Goal: Information Seeking & Learning: Learn about a topic

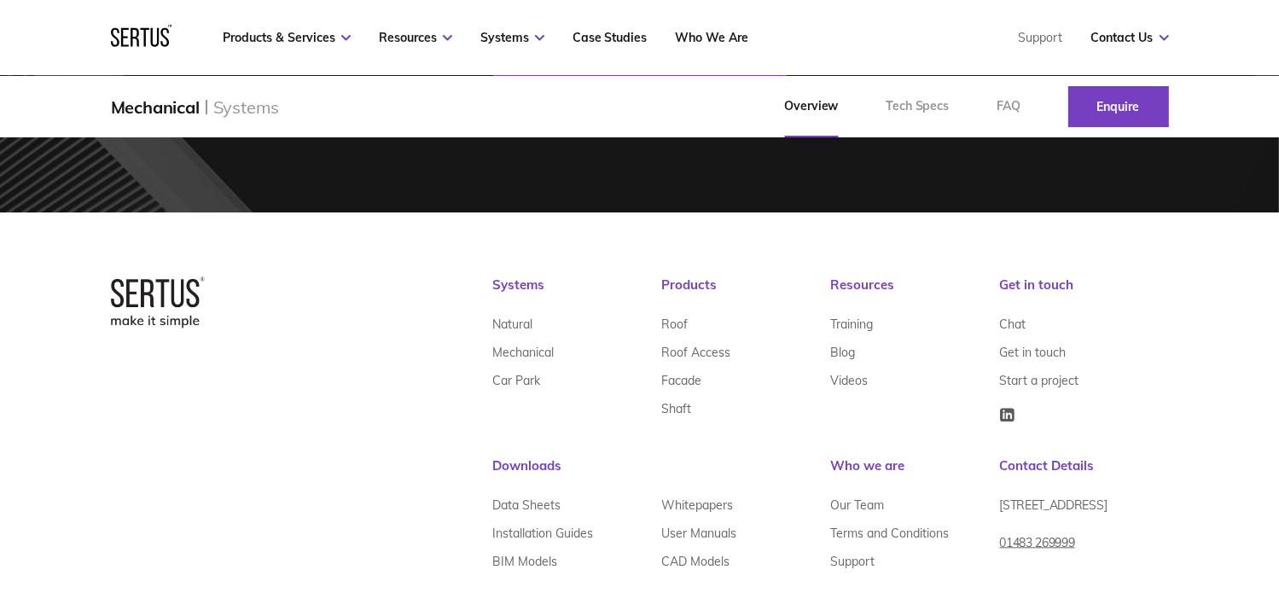
scroll to position [3715, 0]
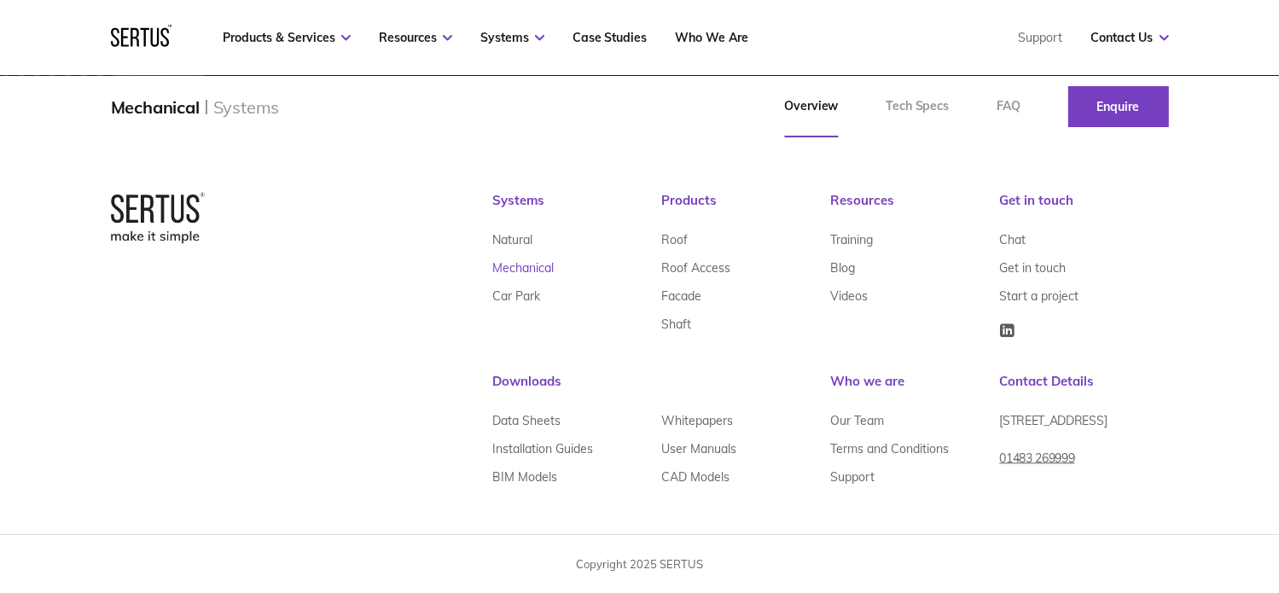
click at [518, 261] on link "Mechanical" at bounding box center [523, 268] width 61 height 28
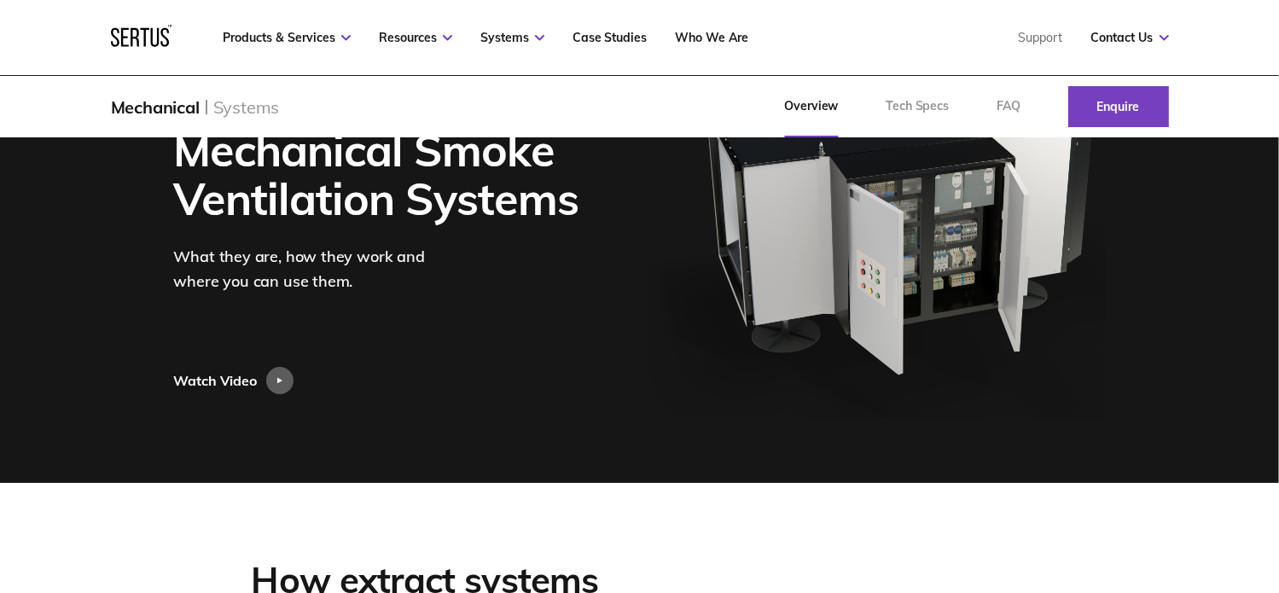
scroll to position [0, 0]
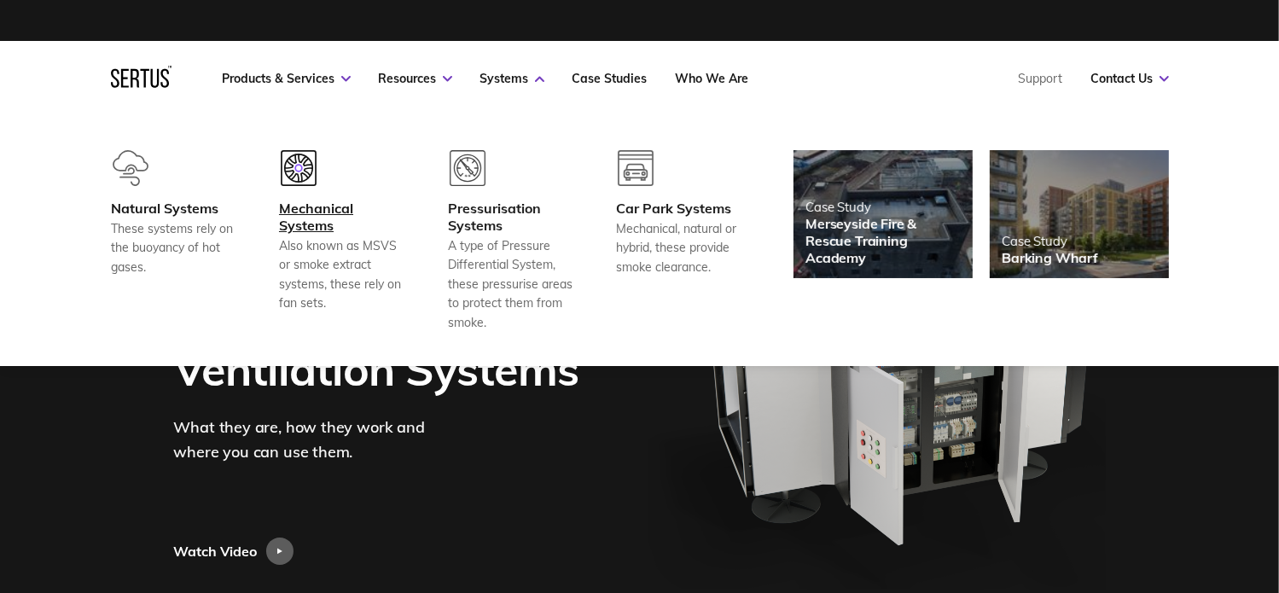
click at [289, 251] on div "Also known as MSVS or smoke extract systems, these rely on fan sets." at bounding box center [342, 274] width 126 height 77
click at [304, 208] on div "Mechanical Systems" at bounding box center [342, 217] width 126 height 34
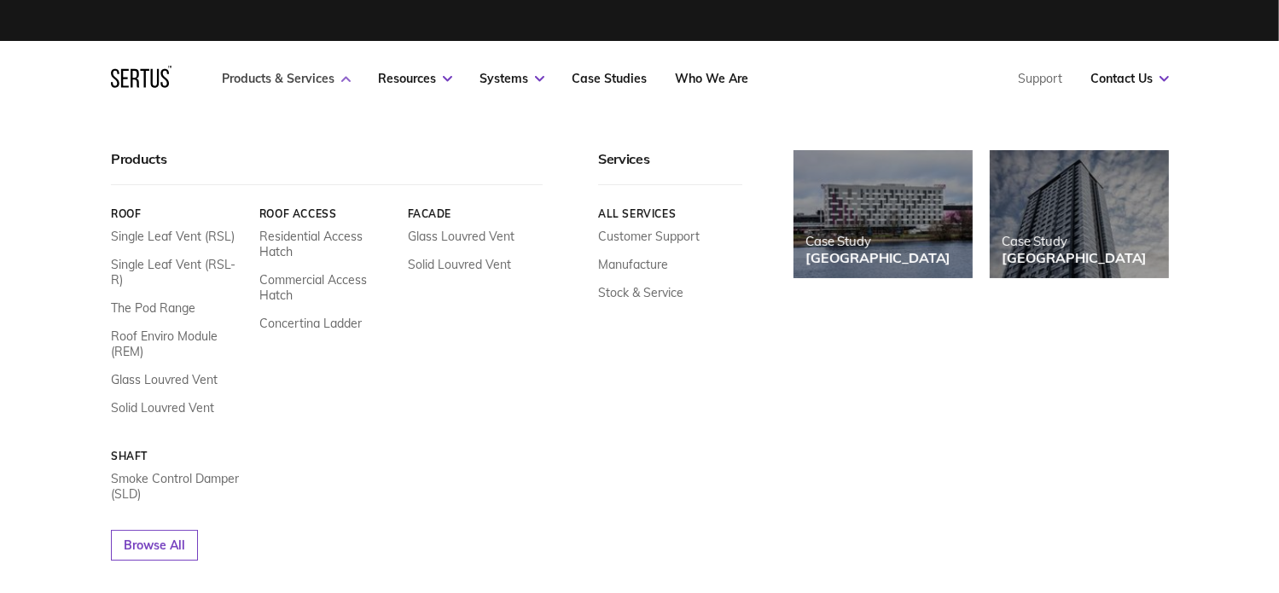
click at [347, 81] on link "Products & Services" at bounding box center [287, 78] width 128 height 15
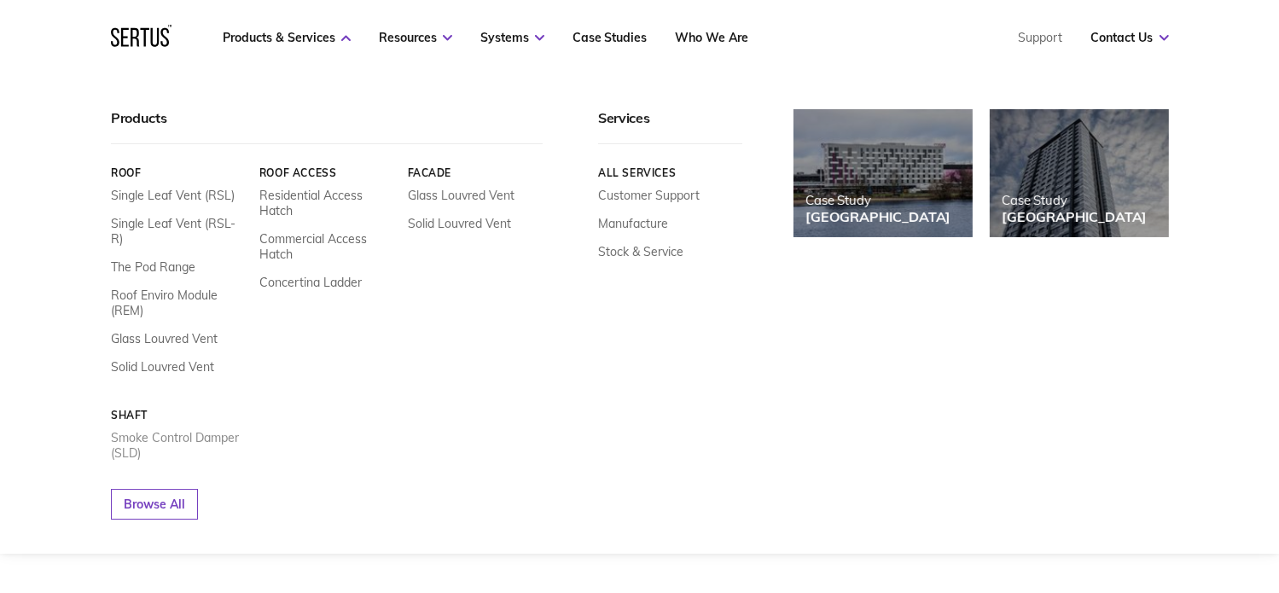
scroll to position [512, 0]
click at [191, 489] on link "Browse All" at bounding box center [154, 504] width 87 height 31
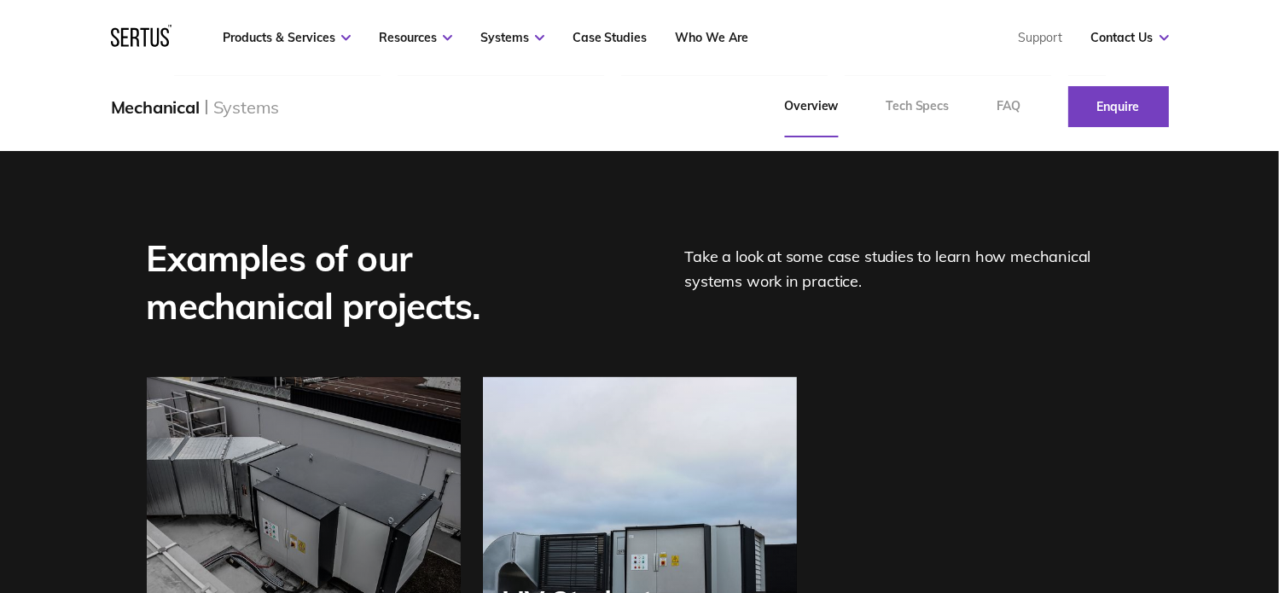
scroll to position [2475, 0]
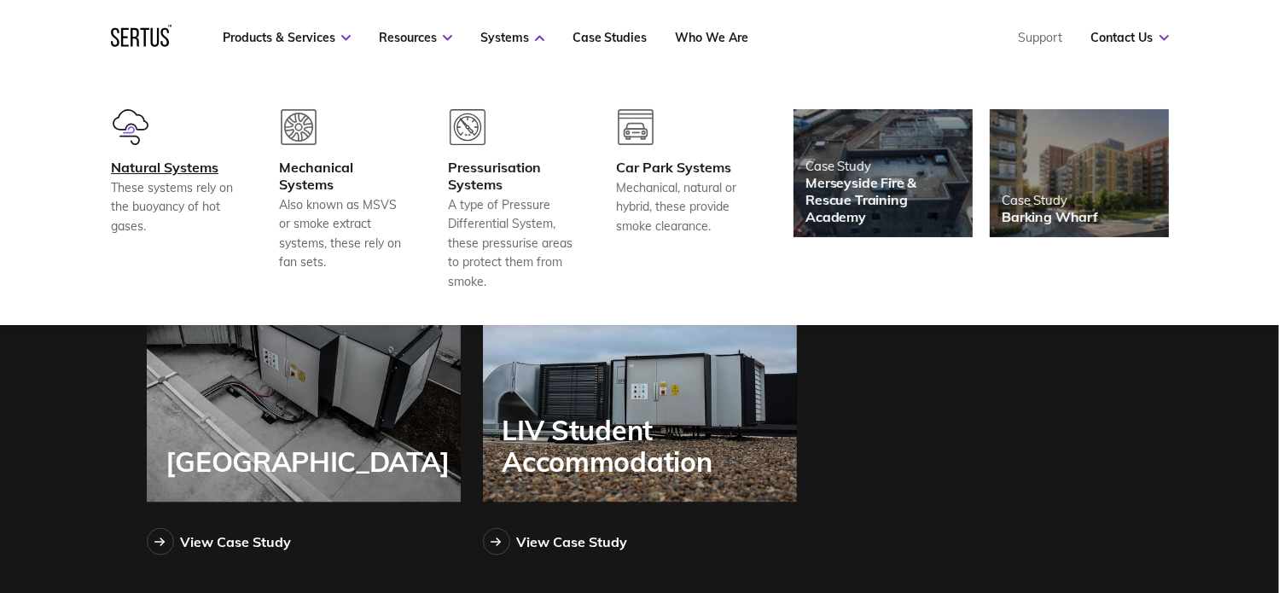
click at [140, 163] on div "Natural Systems" at bounding box center [174, 167] width 126 height 17
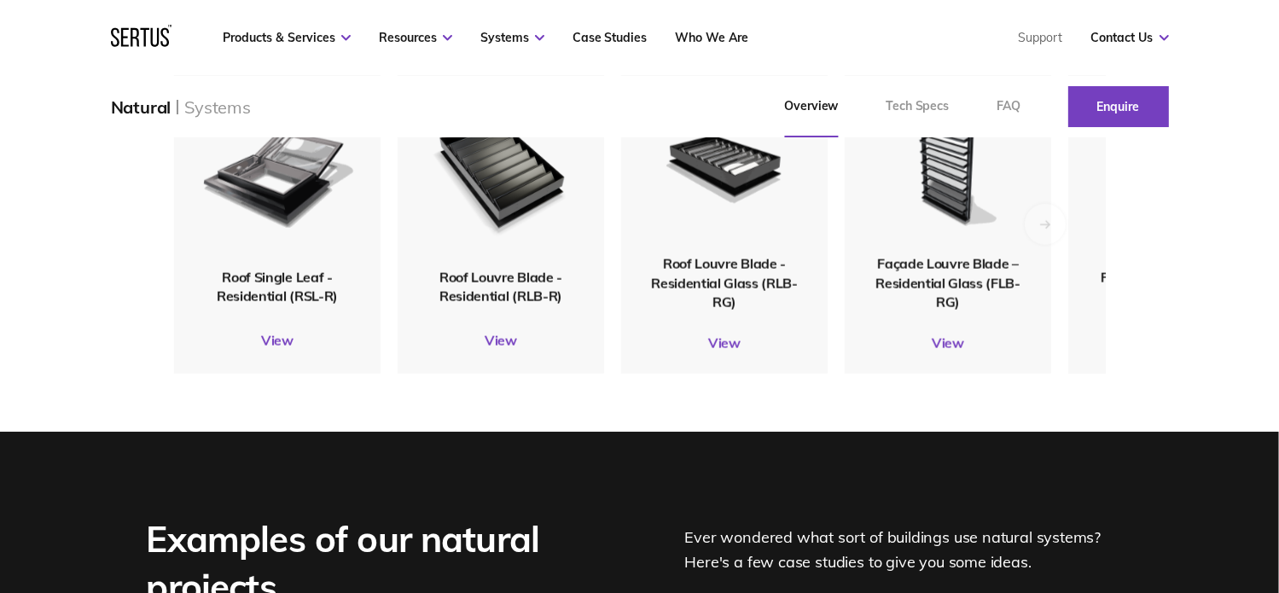
scroll to position [1963, 0]
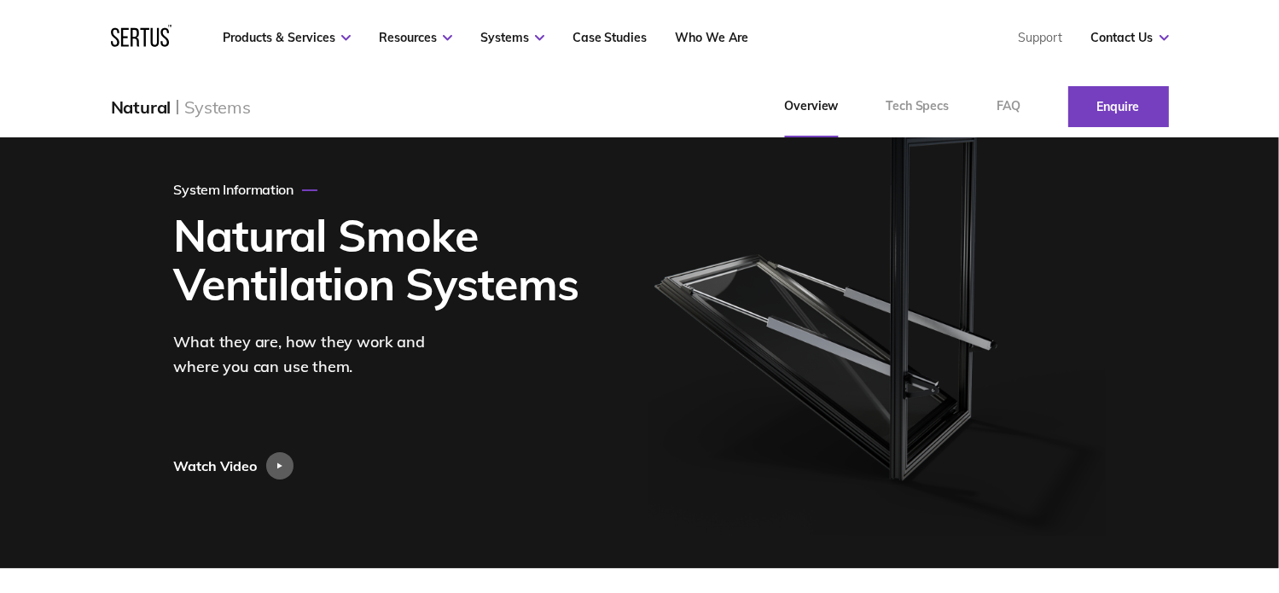
scroll to position [171, 0]
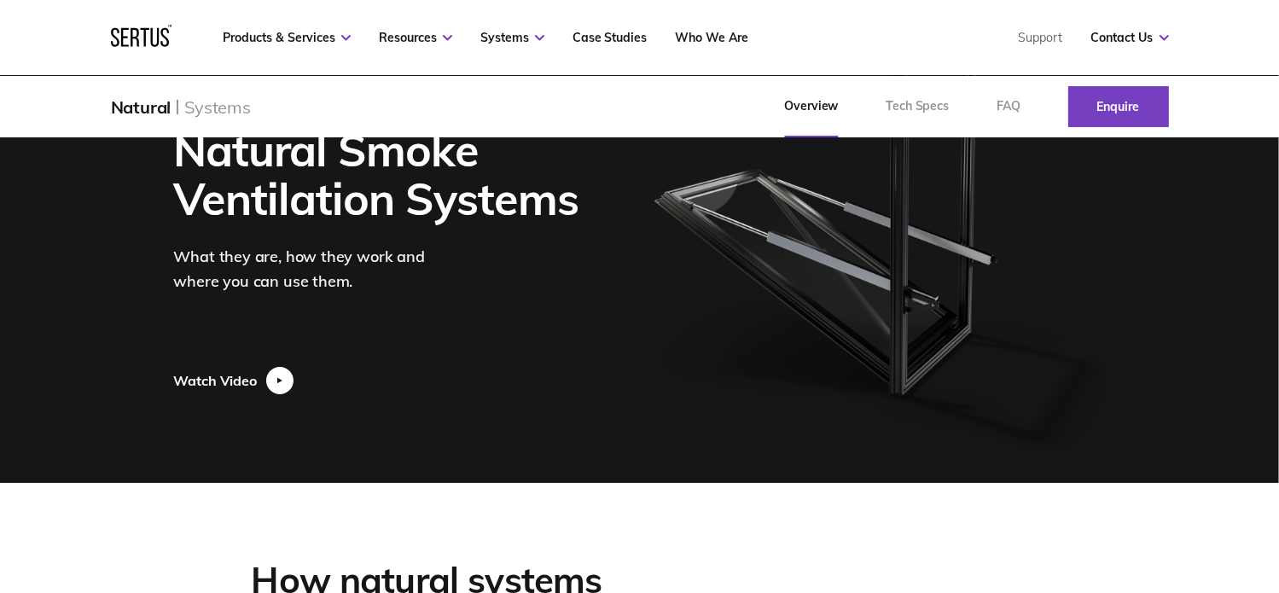
click at [271, 375] on div at bounding box center [279, 380] width 27 height 27
click at [275, 381] on div at bounding box center [279, 380] width 27 height 27
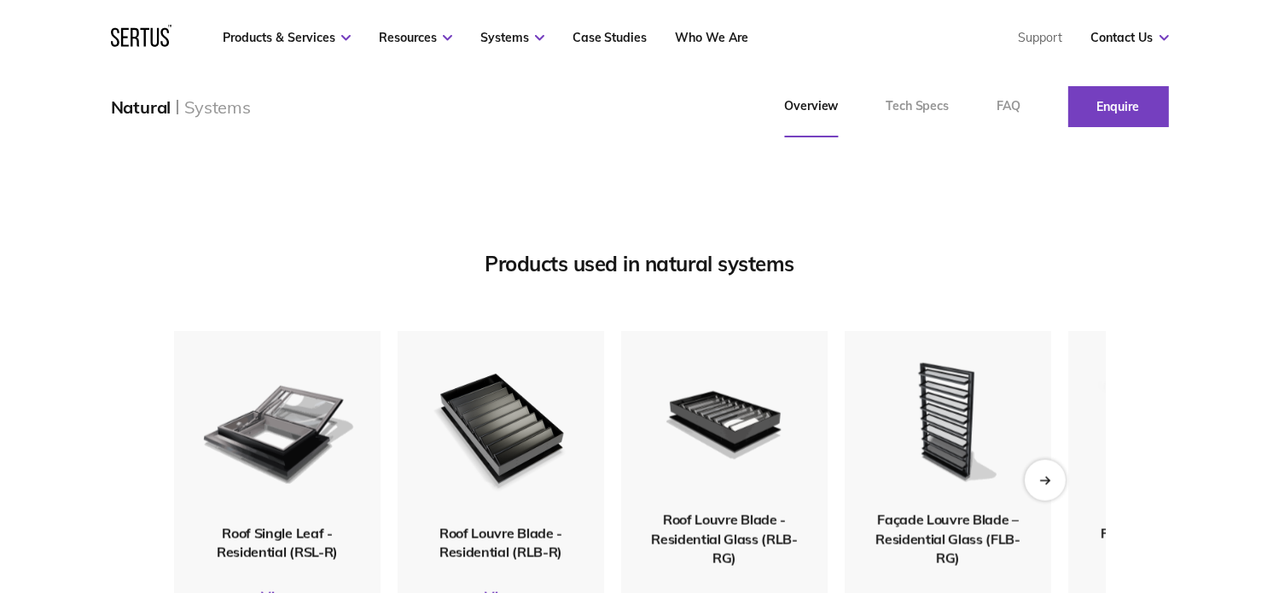
scroll to position [1963, 0]
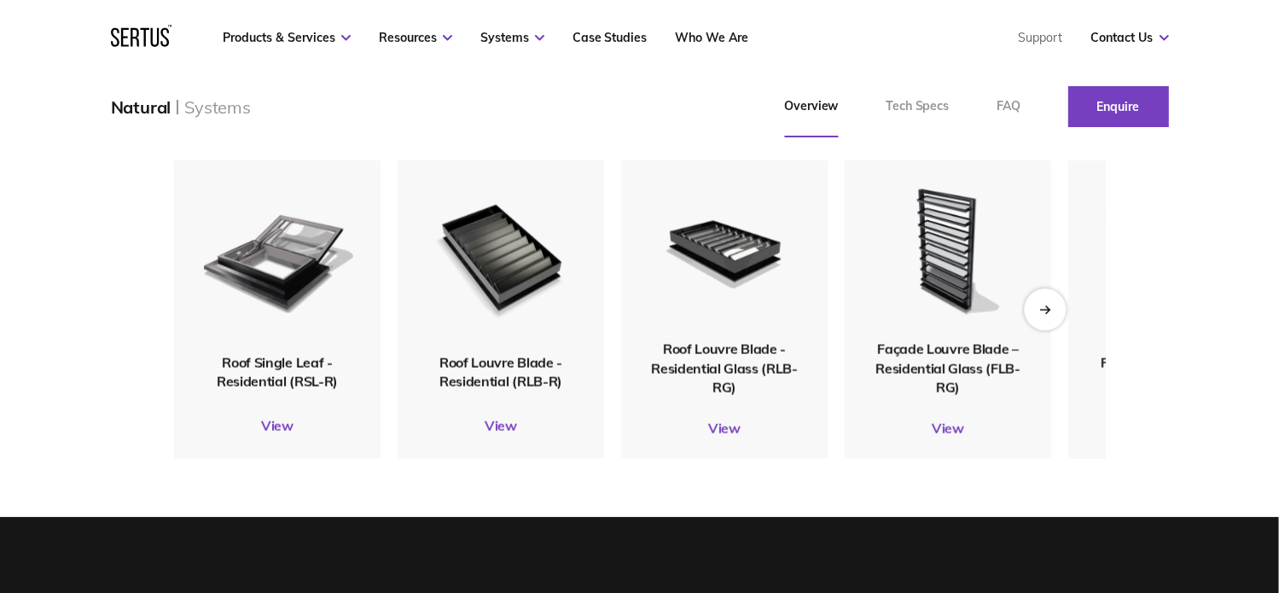
click at [1049, 306] on icon "Next slide" at bounding box center [1044, 309] width 11 height 9
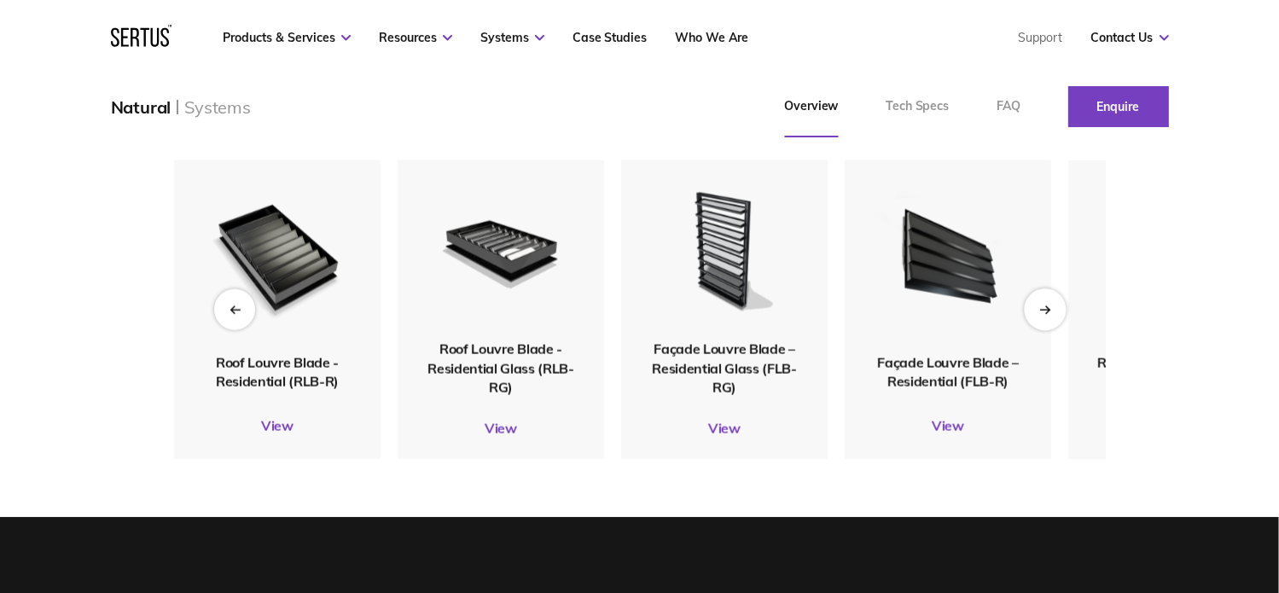
click at [1049, 306] on icon "Next slide" at bounding box center [1044, 309] width 11 height 9
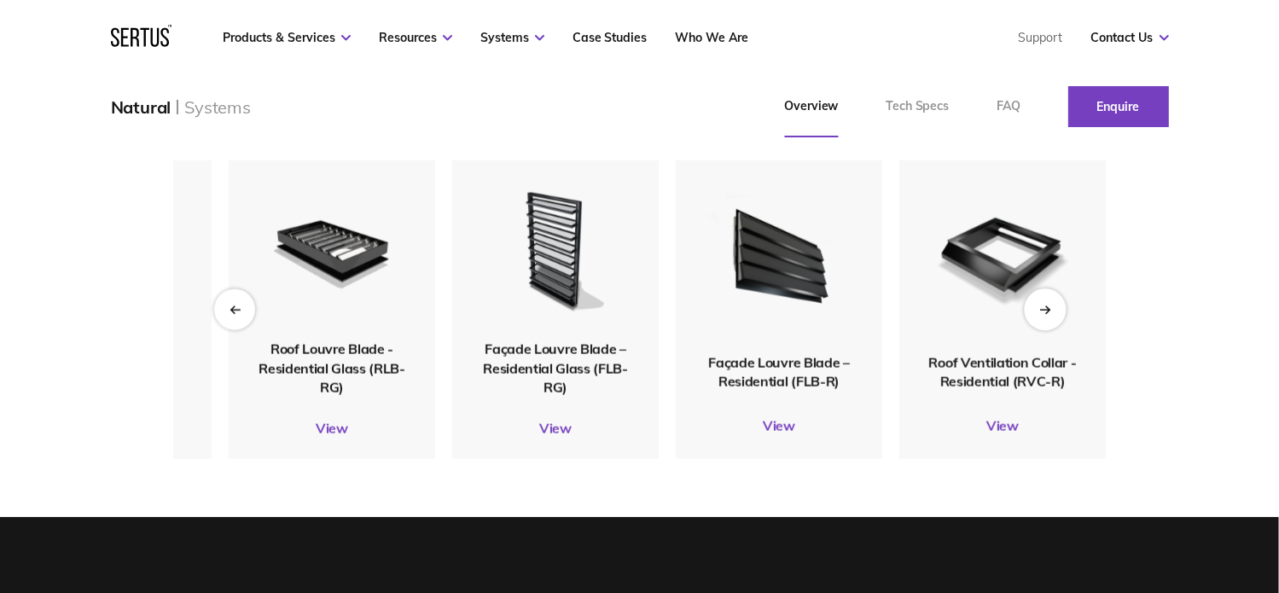
click at [1049, 306] on icon "Next slide" at bounding box center [1044, 309] width 11 height 9
click at [1038, 306] on div "Next slide" at bounding box center [1045, 309] width 42 height 42
click at [230, 313] on icon "Previous slide" at bounding box center [234, 309] width 11 height 9
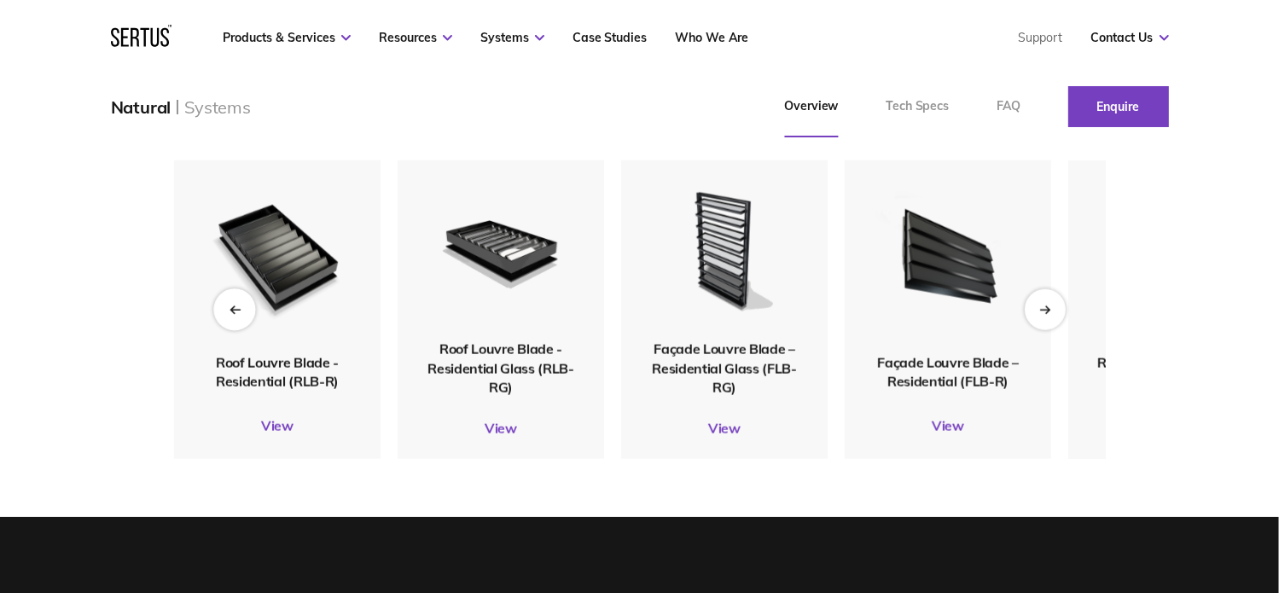
click at [230, 313] on icon "Previous slide" at bounding box center [234, 309] width 11 height 9
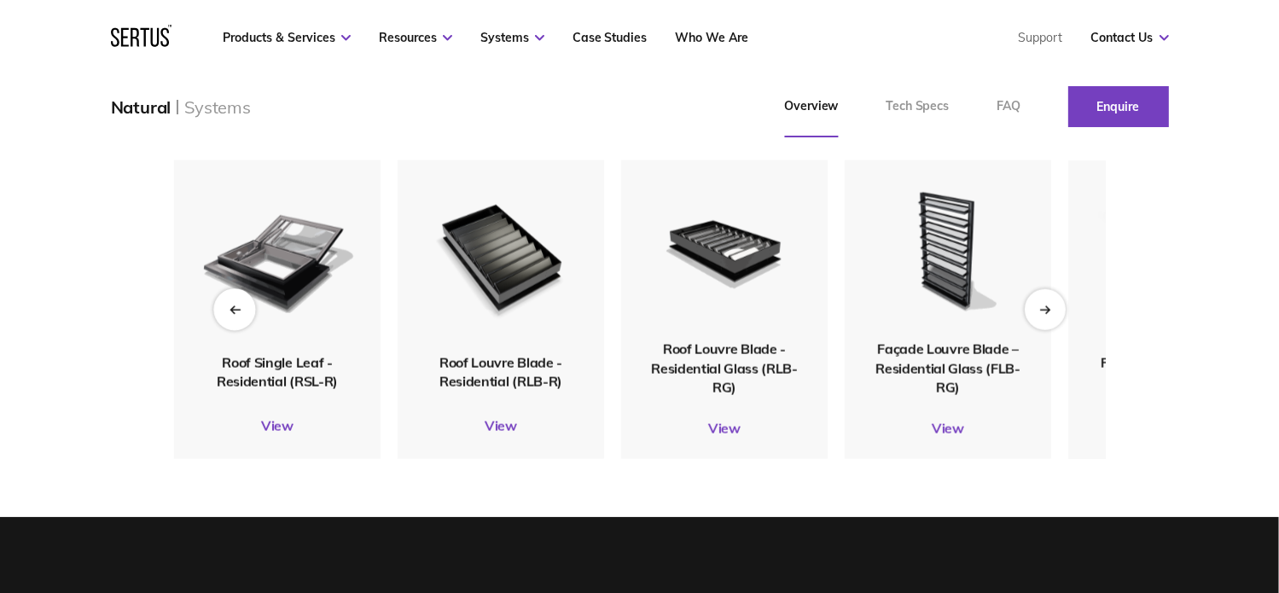
click at [230, 313] on icon "Previous slide" at bounding box center [234, 309] width 11 height 9
click at [280, 422] on link "View" at bounding box center [277, 425] width 207 height 17
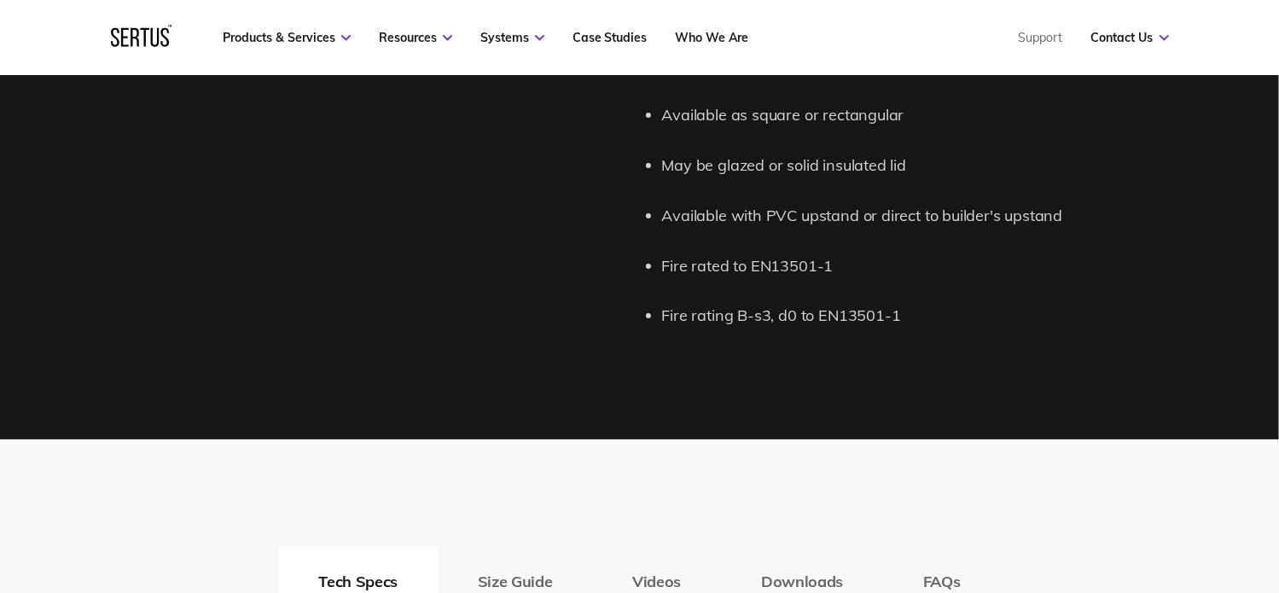
scroll to position [2219, 0]
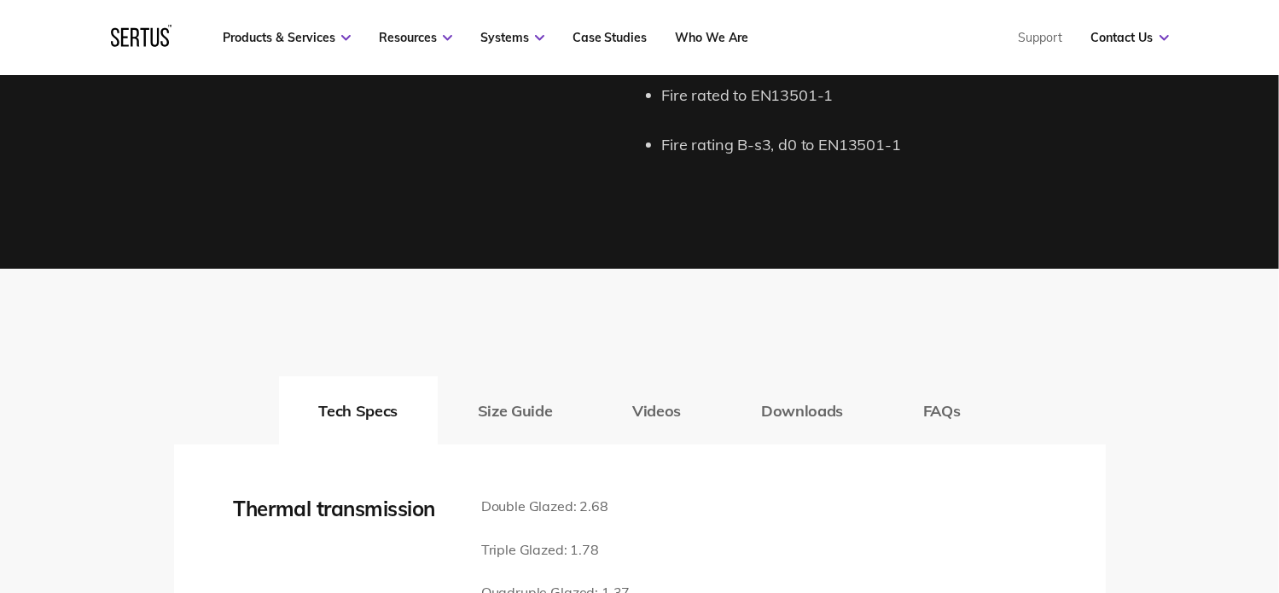
click at [492, 422] on button "Size Guide" at bounding box center [515, 410] width 154 height 68
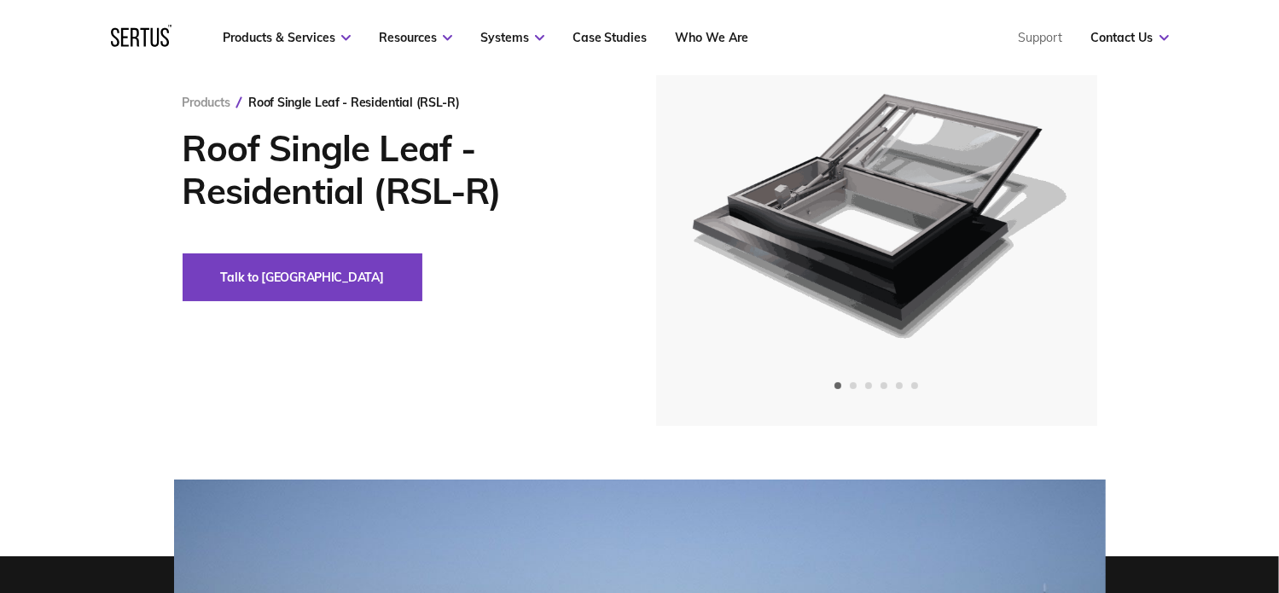
scroll to position [85, 0]
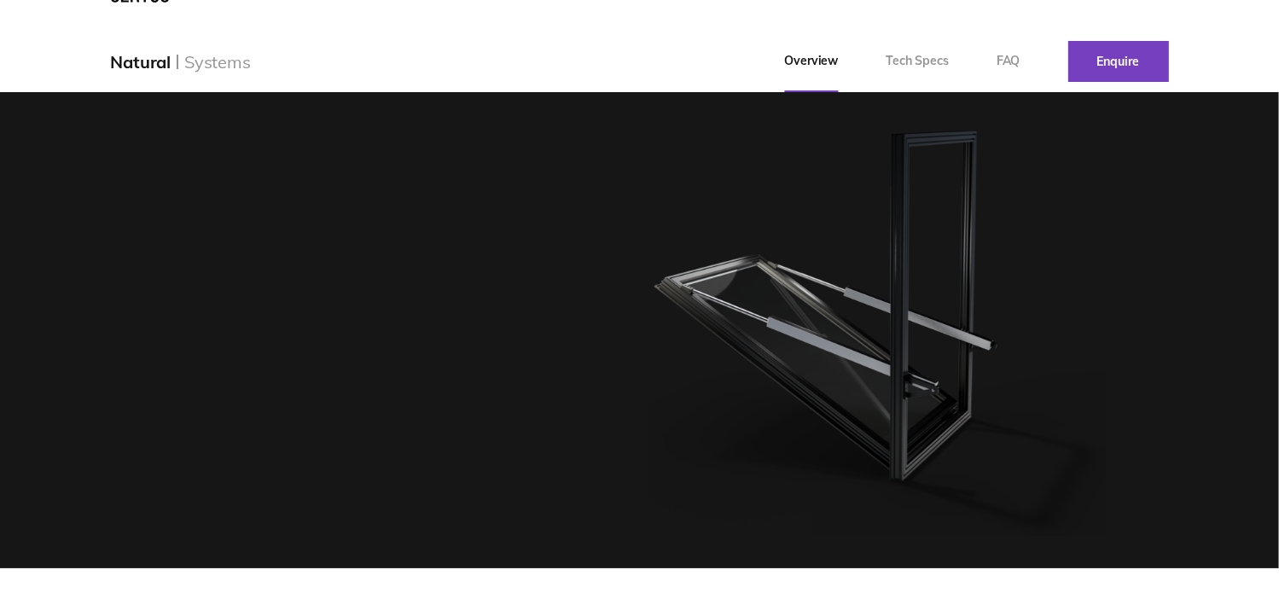
scroll to position [1963, 0]
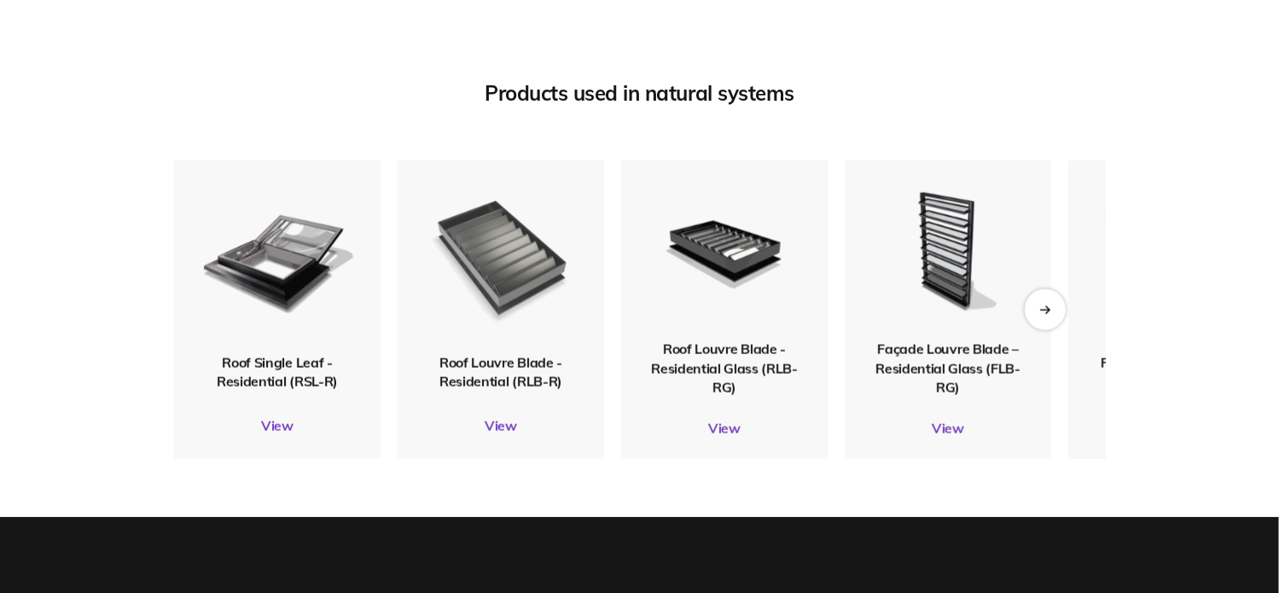
click at [479, 261] on img at bounding box center [500, 256] width 166 height 196
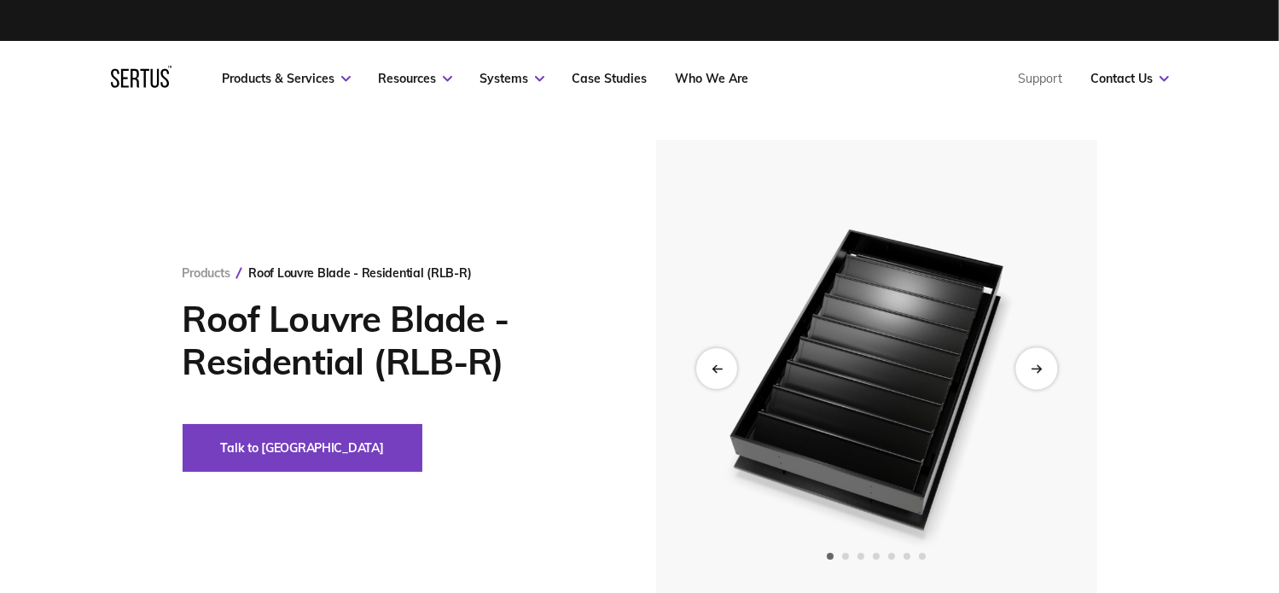
click at [1048, 378] on div "Next slide" at bounding box center [1036, 368] width 42 height 42
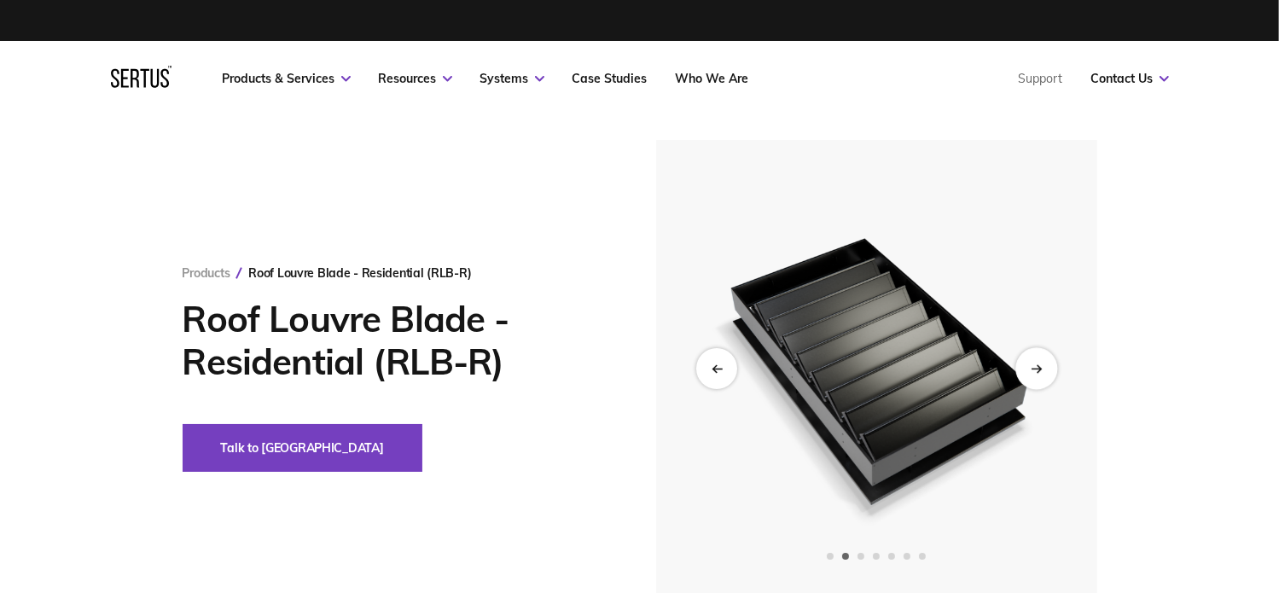
click at [1048, 378] on div "Next slide" at bounding box center [1036, 368] width 42 height 42
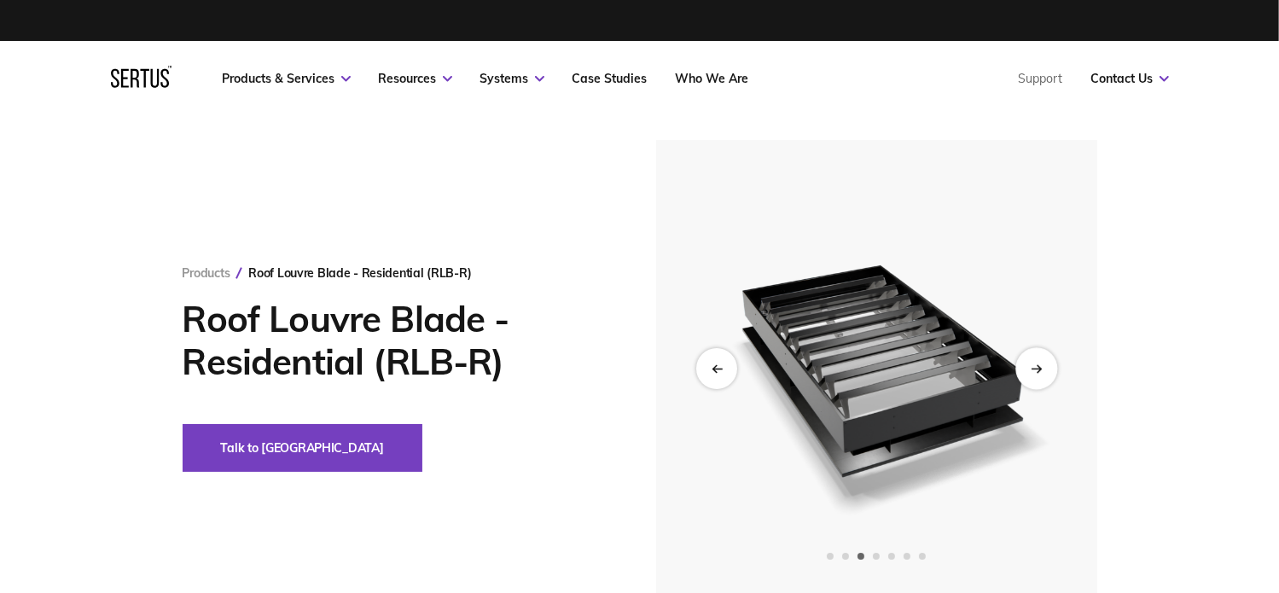
click at [1048, 378] on div "Next slide" at bounding box center [1036, 368] width 42 height 42
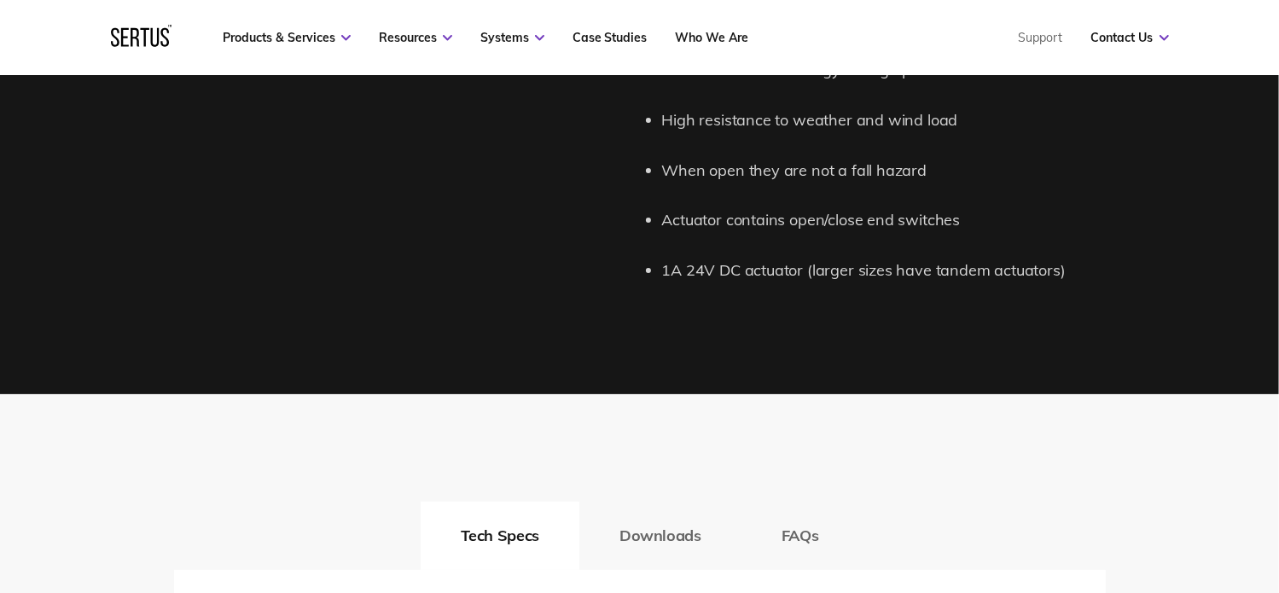
scroll to position [2560, 0]
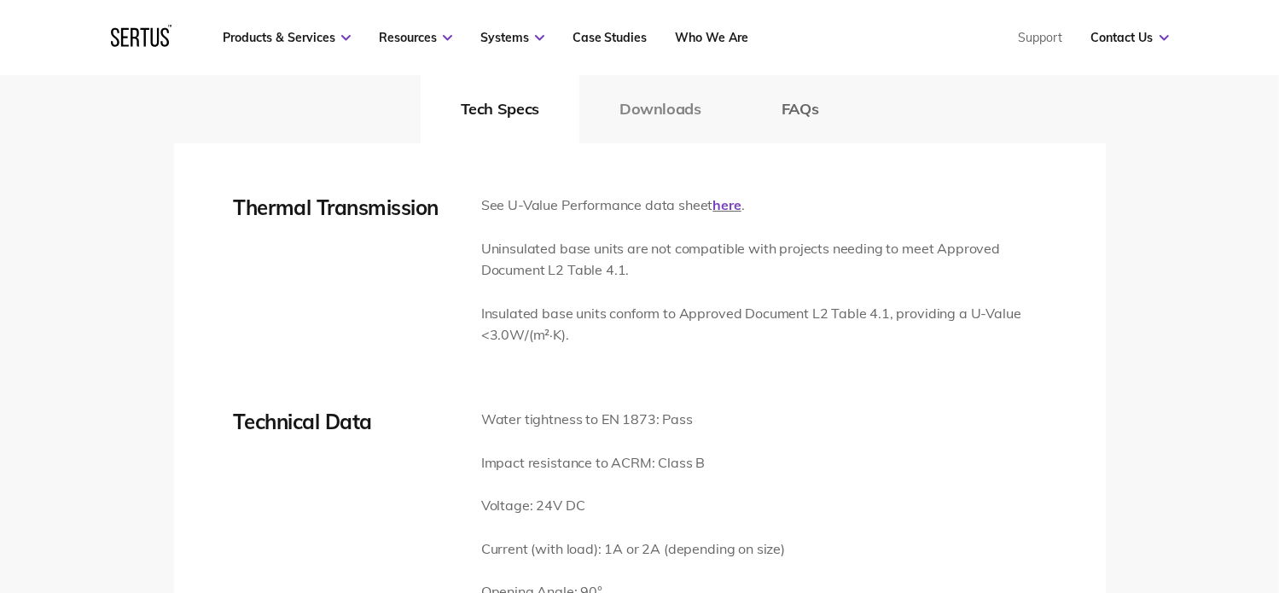
click at [652, 109] on button "Downloads" at bounding box center [660, 109] width 162 height 68
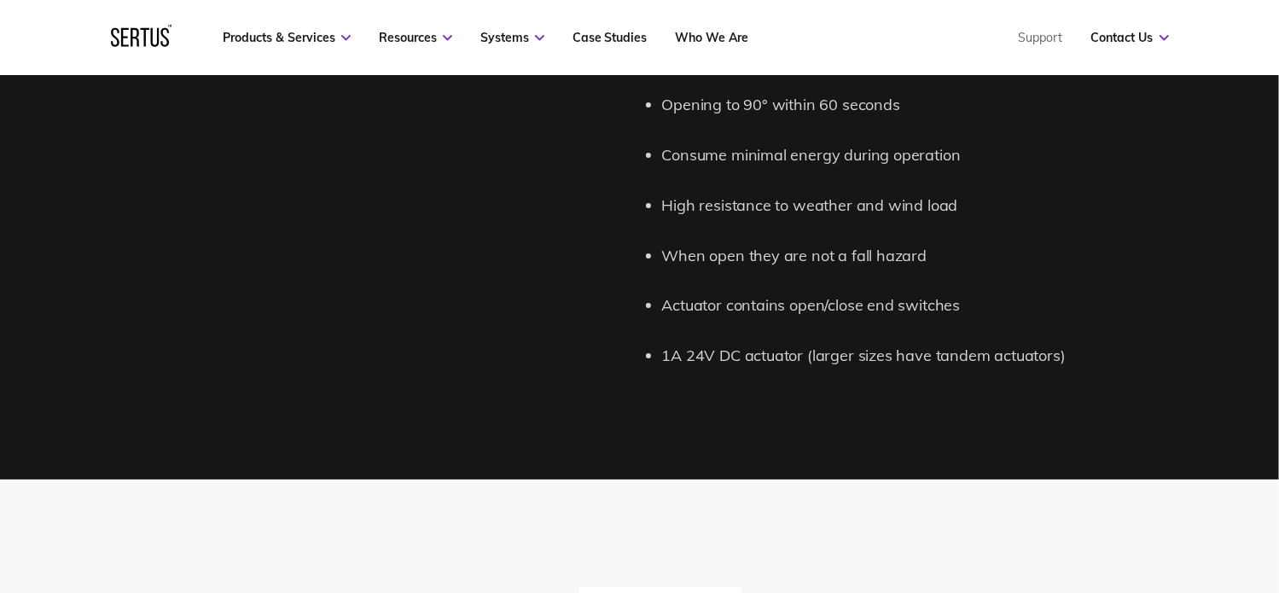
scroll to position [2304, 0]
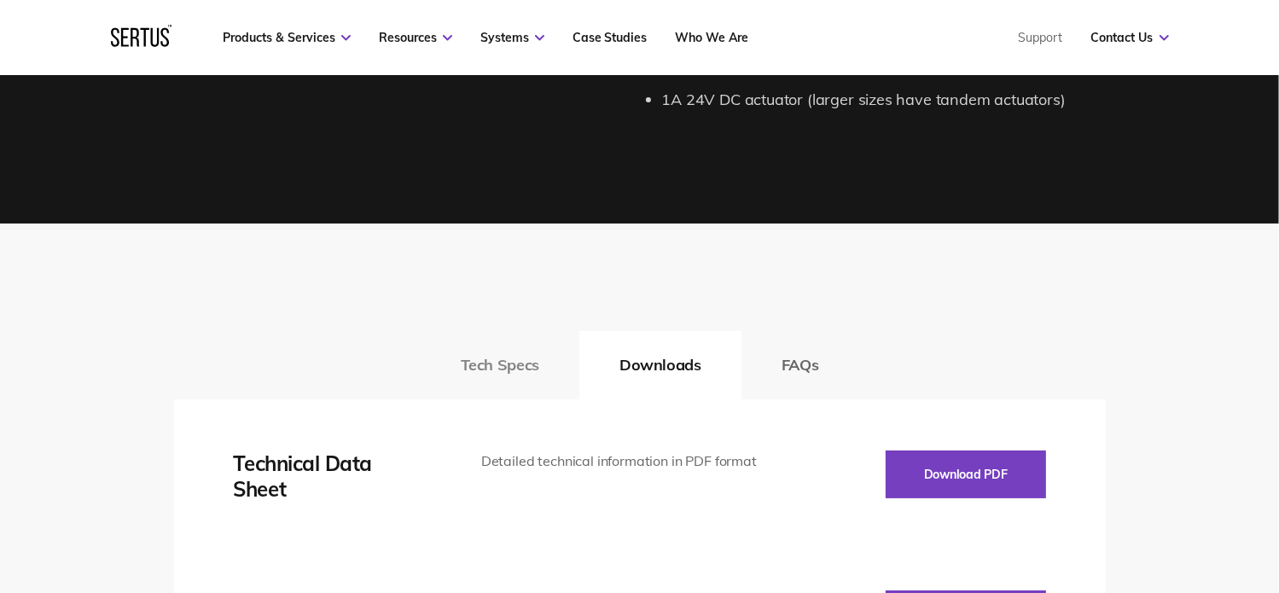
click at [532, 369] on button "Tech Specs" at bounding box center [500, 365] width 159 height 68
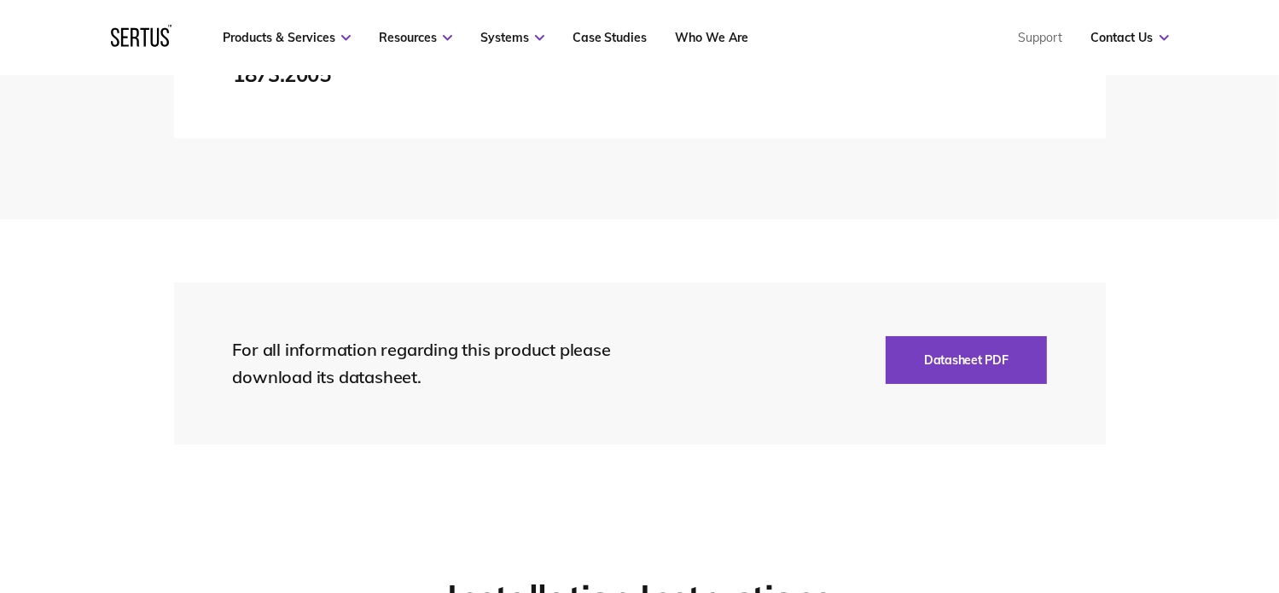
scroll to position [3840, 0]
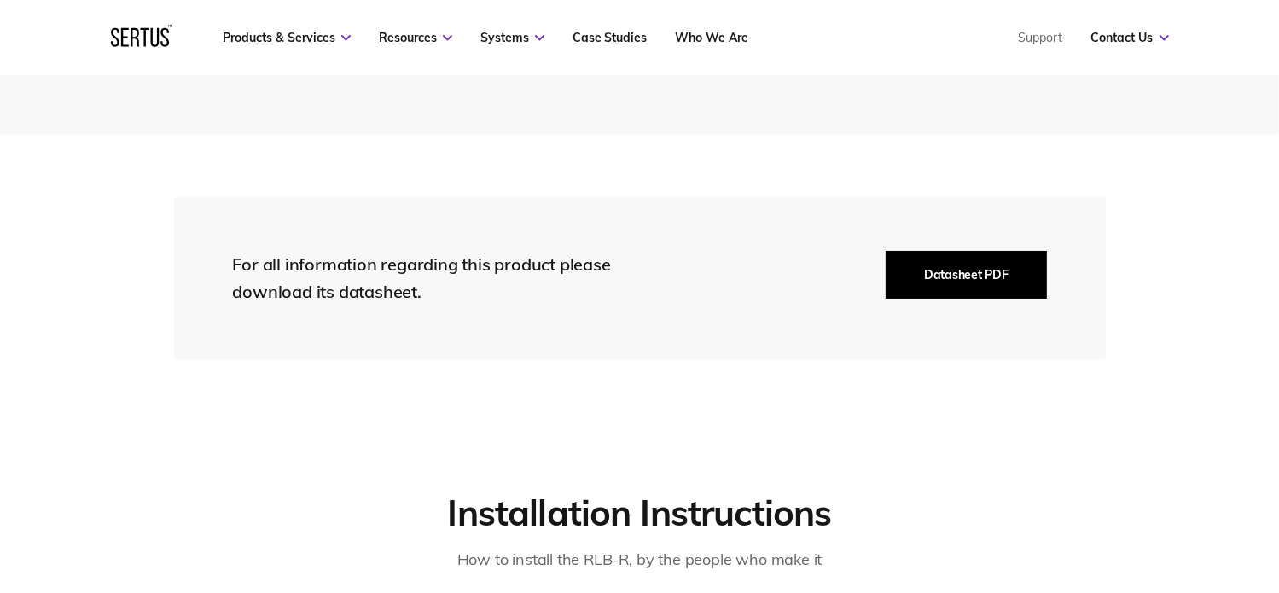
click at [942, 272] on button "Datasheet PDF" at bounding box center [966, 275] width 160 height 48
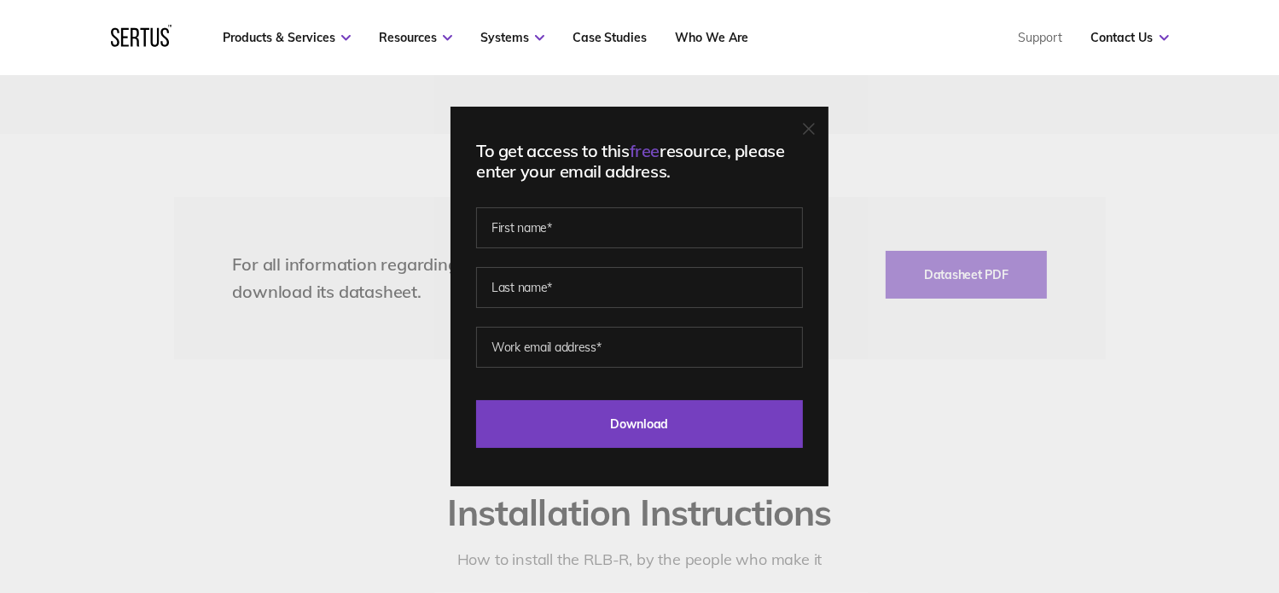
click at [814, 131] on icon at bounding box center [809, 129] width 10 height 10
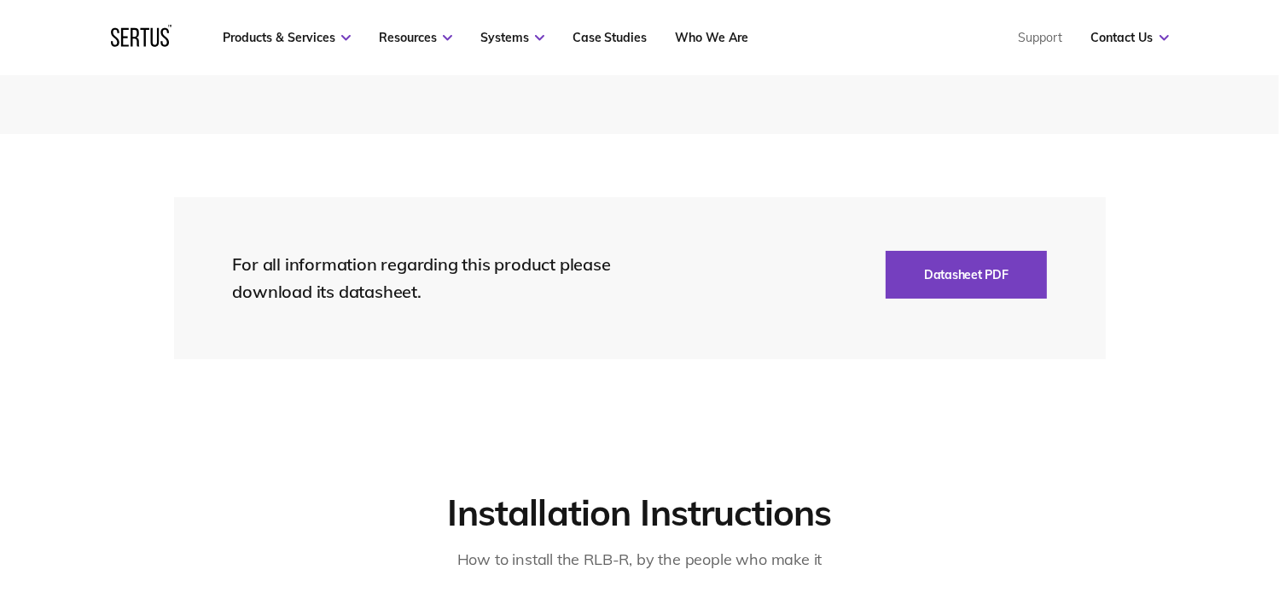
scroll to position [1963, 0]
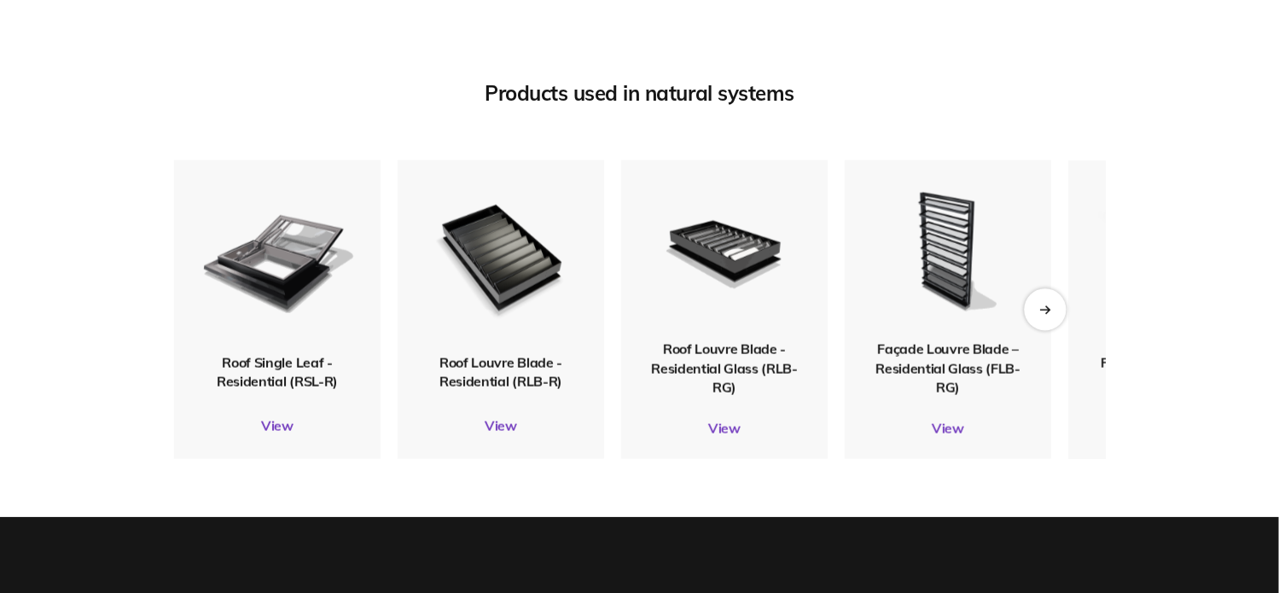
click at [1042, 302] on div "Next slide" at bounding box center [1045, 309] width 42 height 42
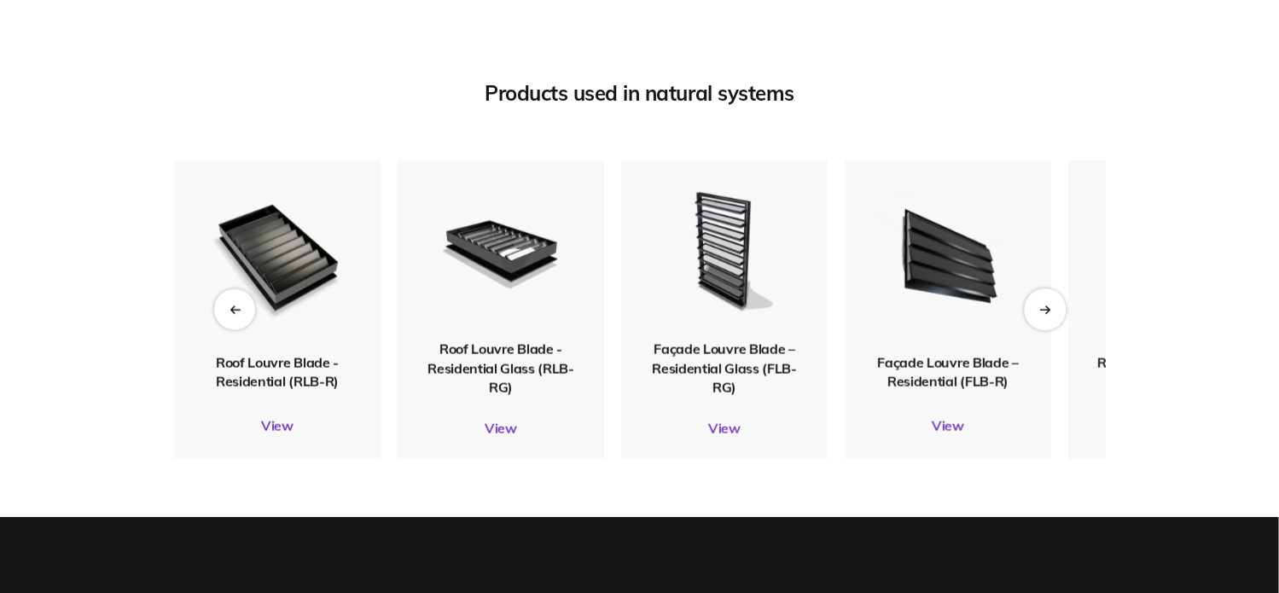
click at [1042, 302] on div "Next slide" at bounding box center [1045, 309] width 42 height 42
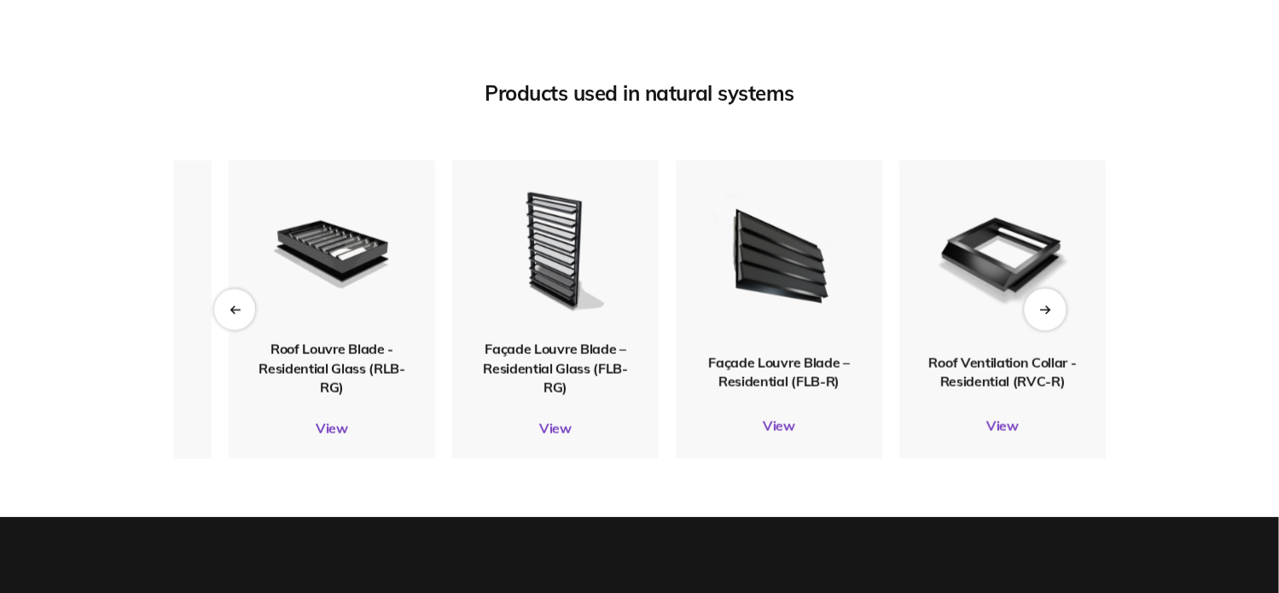
click at [1042, 302] on div "Next slide" at bounding box center [1045, 309] width 42 height 42
click at [1013, 261] on img at bounding box center [1002, 256] width 166 height 196
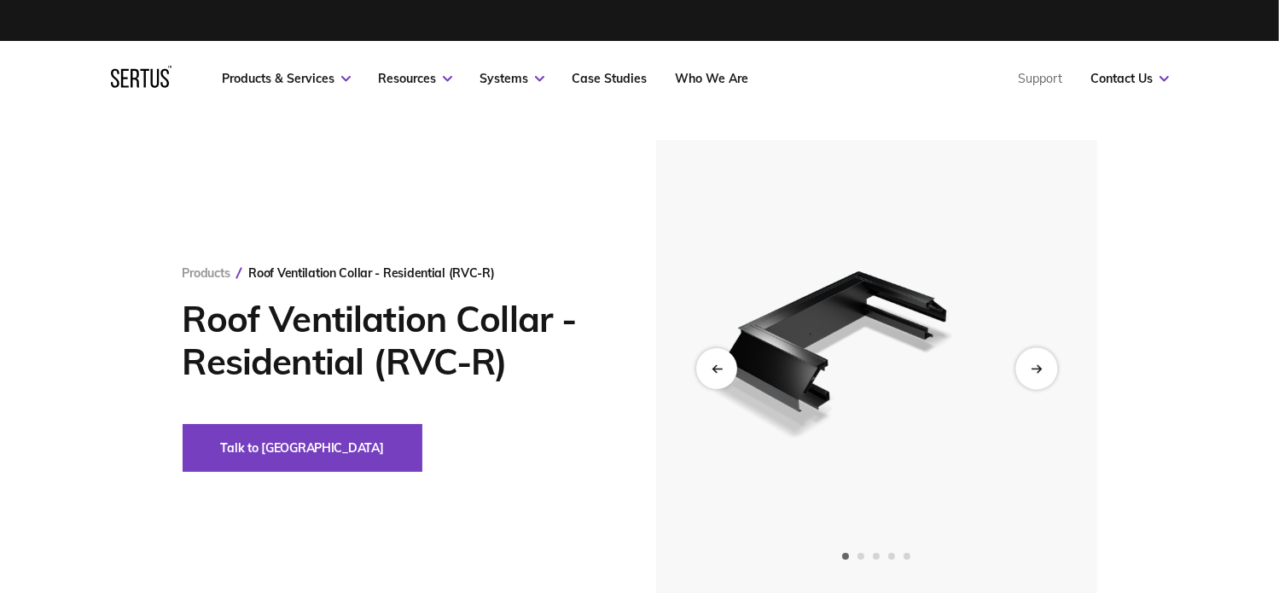
click at [1047, 362] on div "Next slide" at bounding box center [1036, 368] width 42 height 42
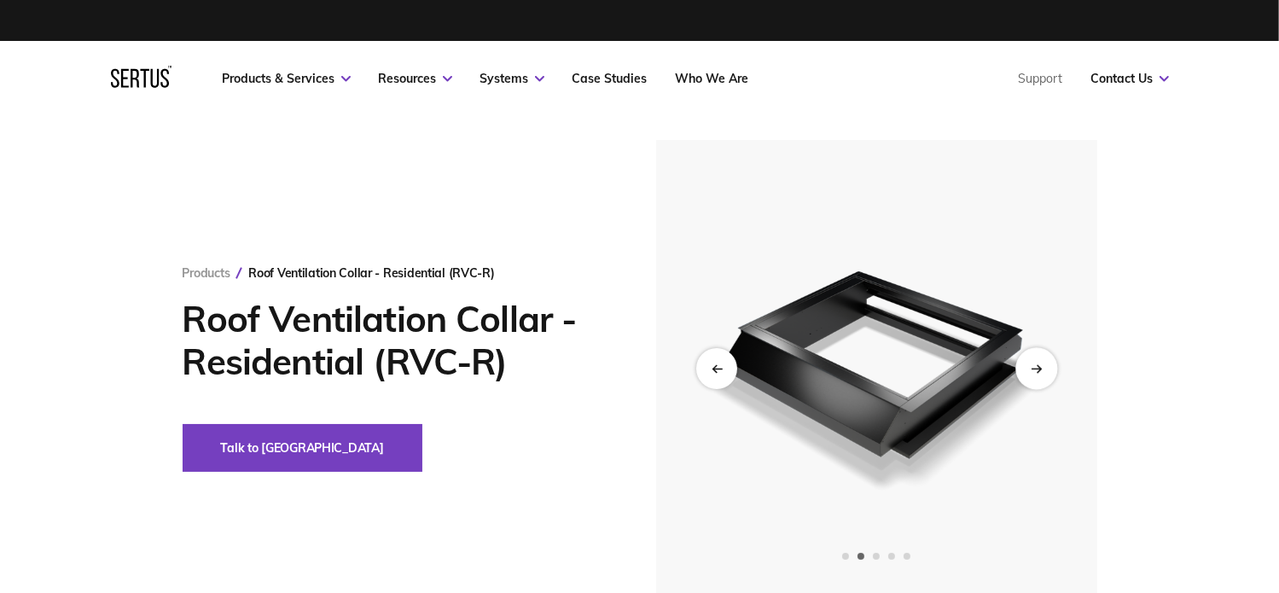
click at [1041, 364] on icon "Next slide" at bounding box center [1036, 368] width 11 height 9
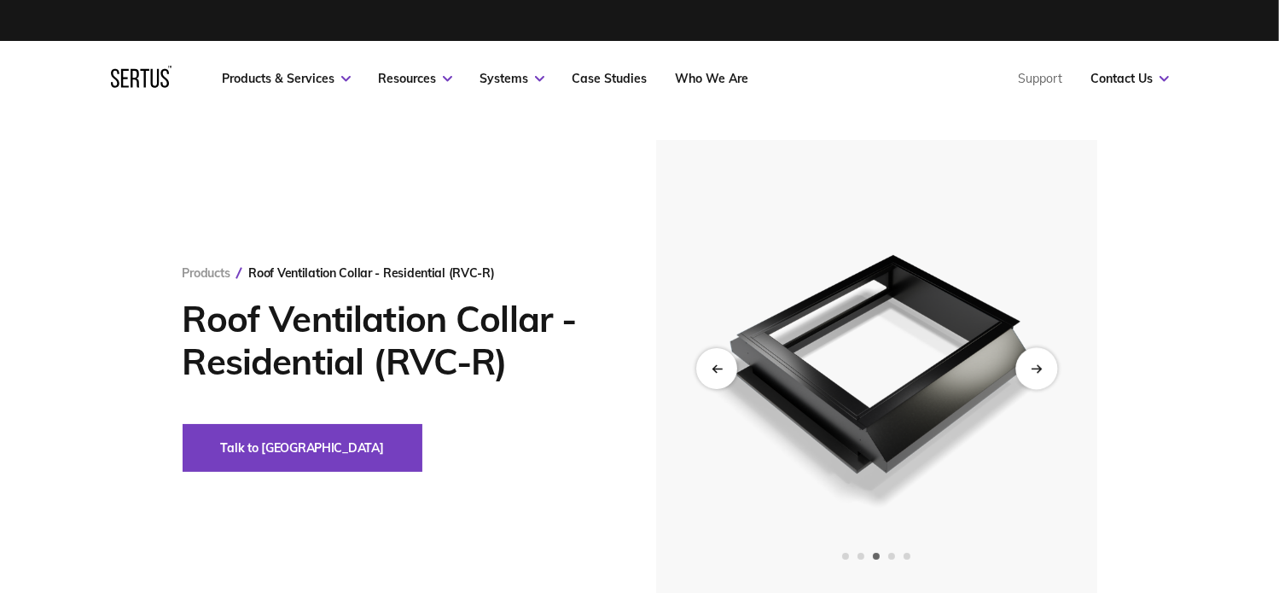
click at [1041, 364] on icon "Next slide" at bounding box center [1036, 368] width 11 height 9
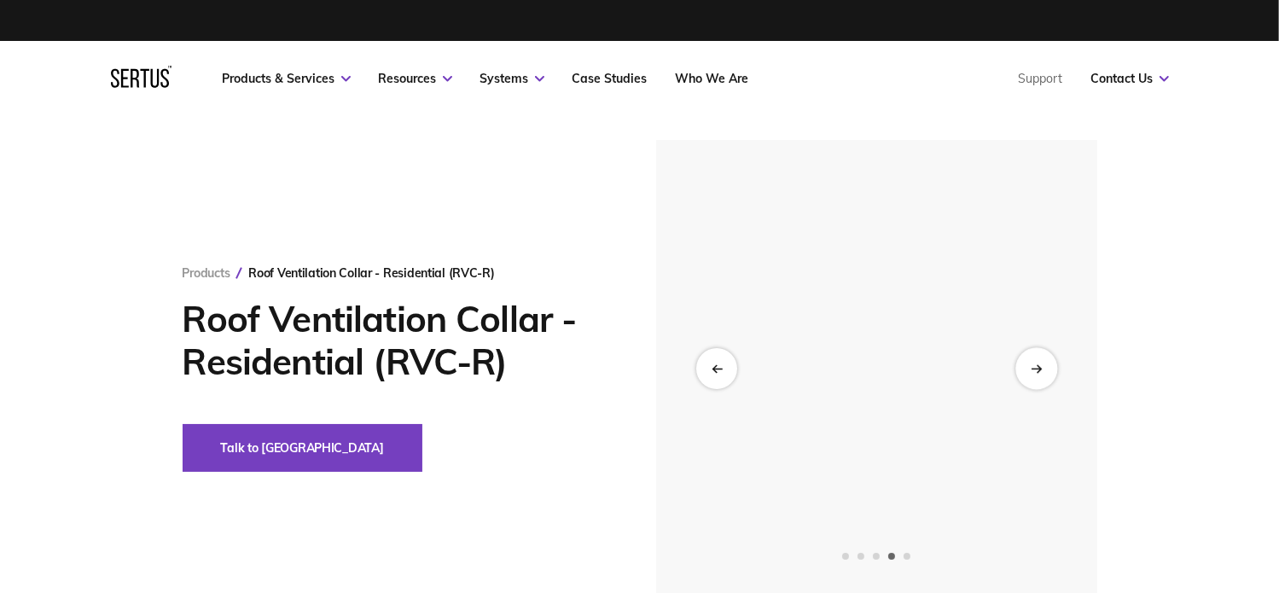
click at [1041, 364] on icon "Next slide" at bounding box center [1036, 368] width 11 height 9
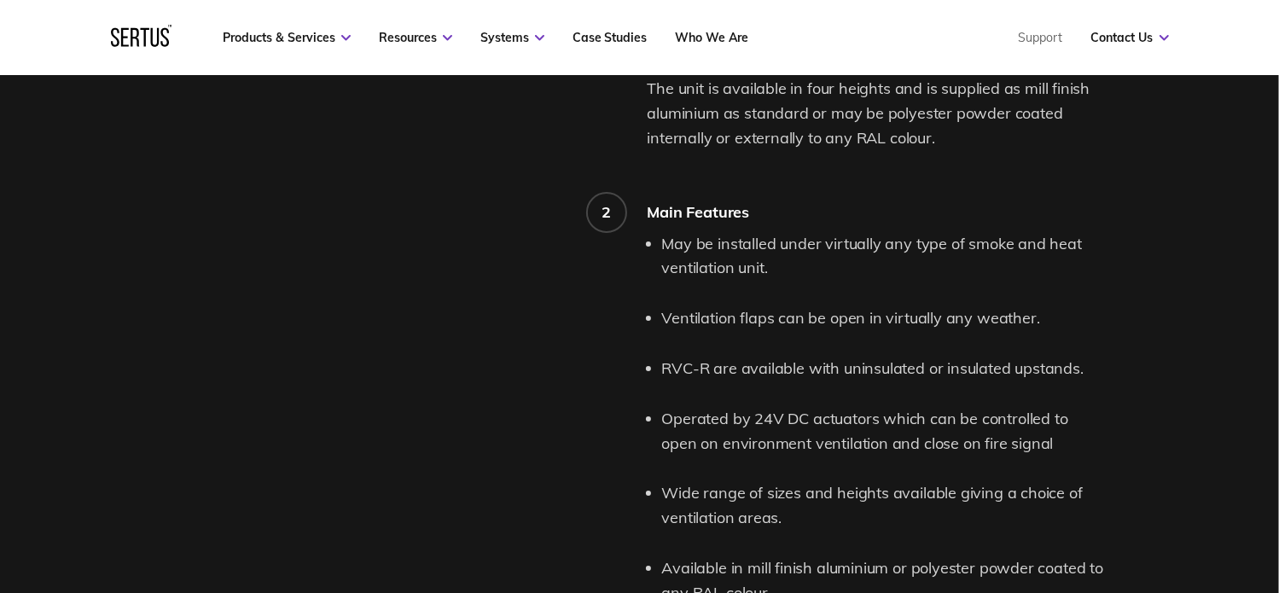
scroll to position [1536, 0]
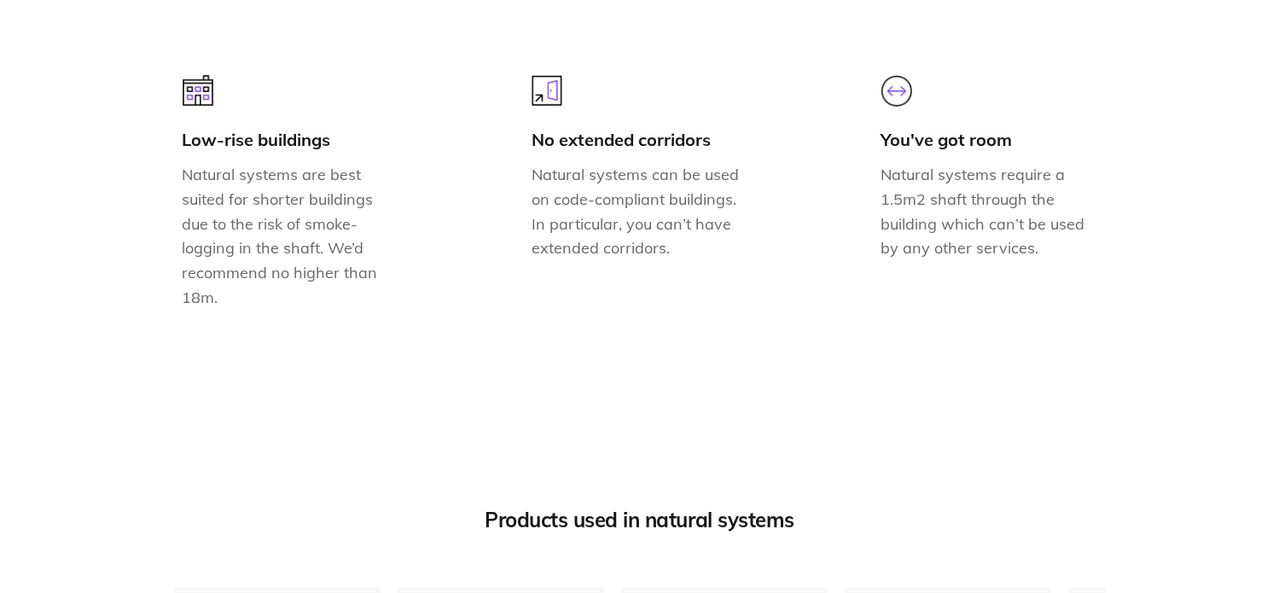
scroll to position [1963, 0]
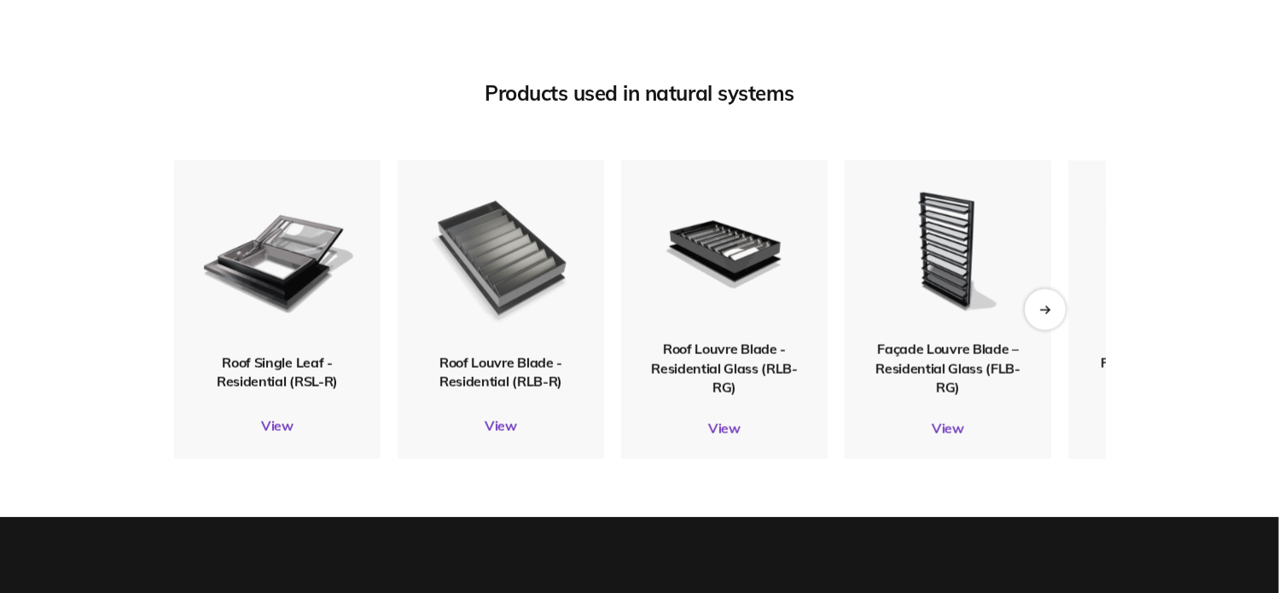
click at [503, 288] on img at bounding box center [500, 256] width 166 height 196
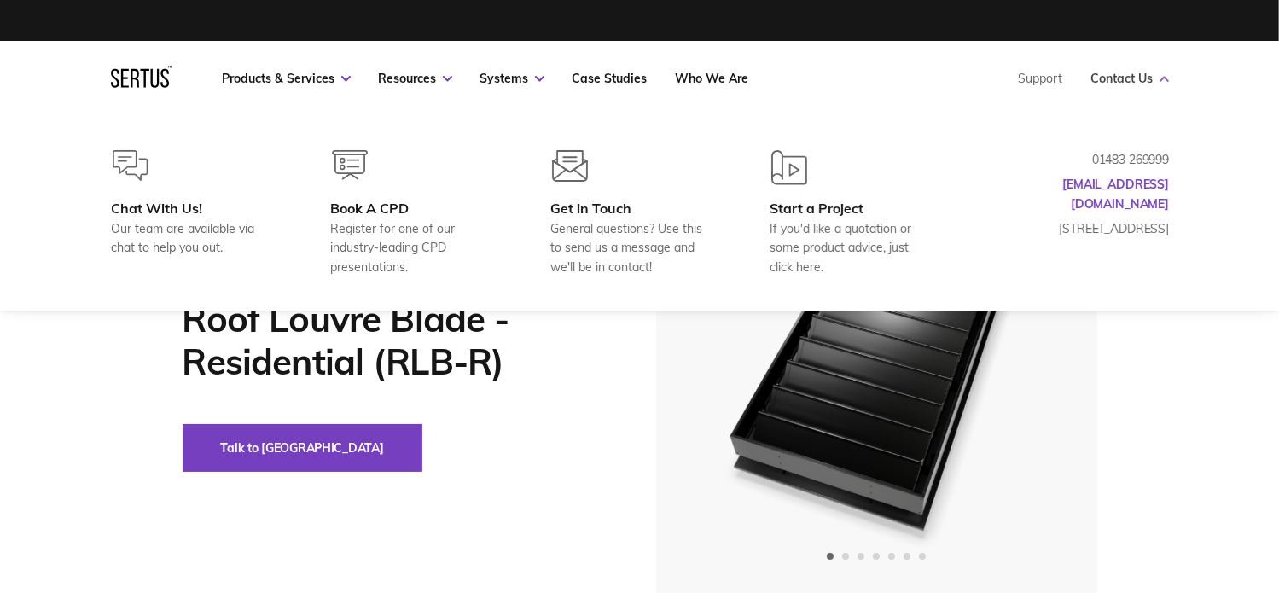
click at [1167, 78] on icon at bounding box center [1164, 79] width 9 height 6
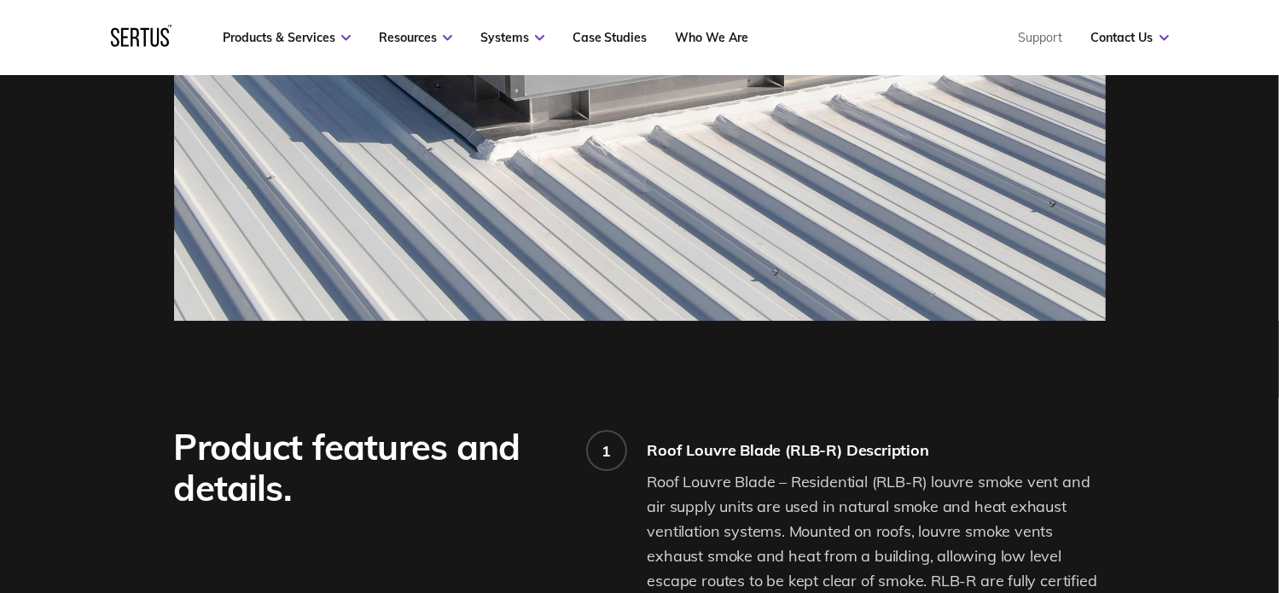
scroll to position [864, 0]
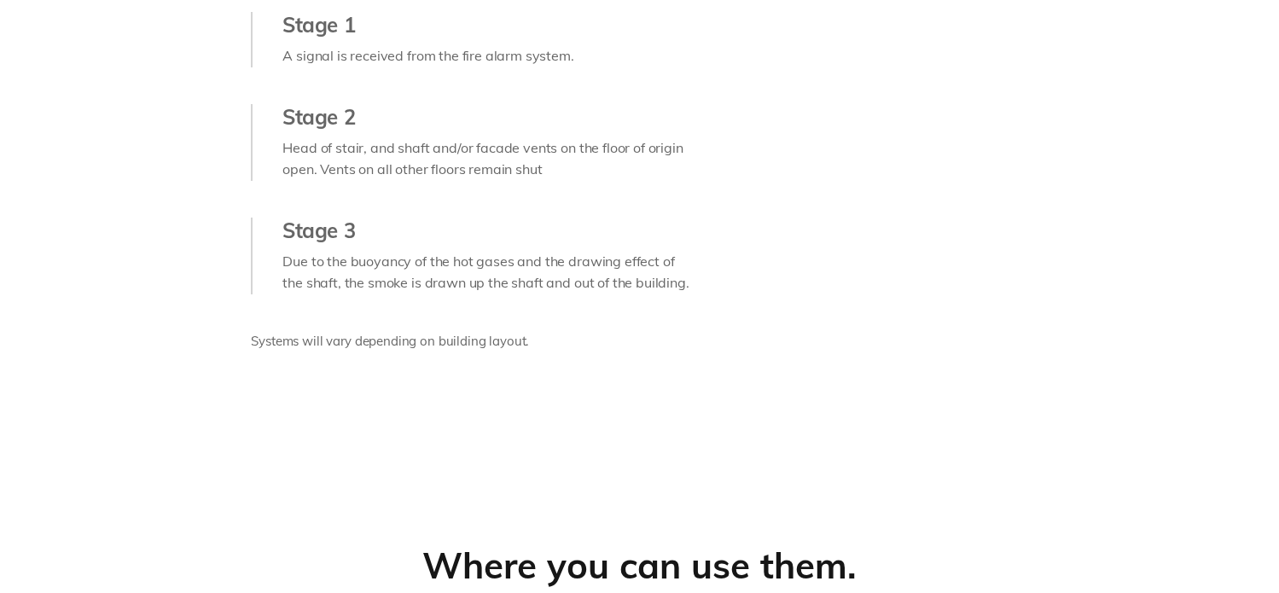
scroll to position [1963, 0]
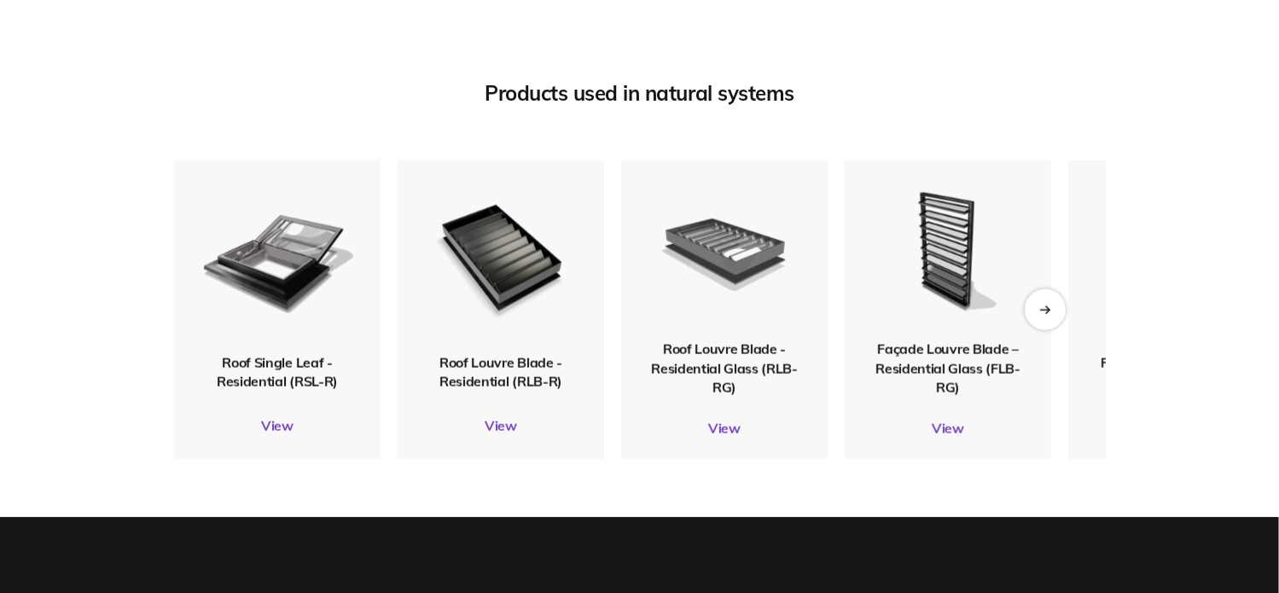
click at [767, 283] on img at bounding box center [724, 250] width 166 height 183
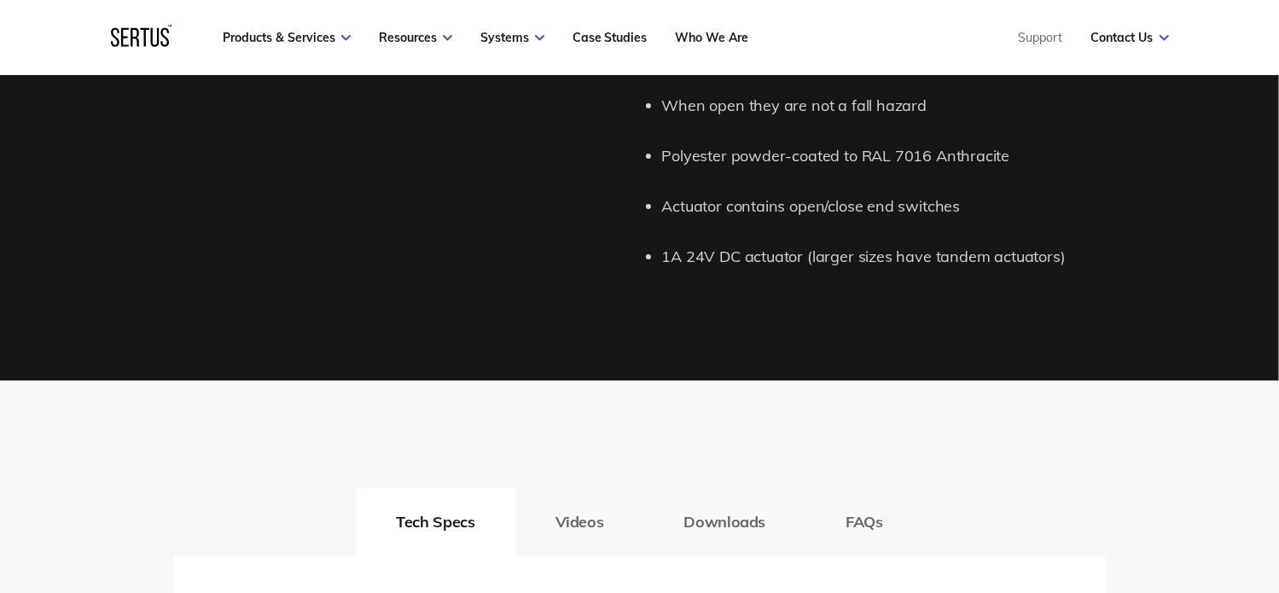
scroll to position [2816, 0]
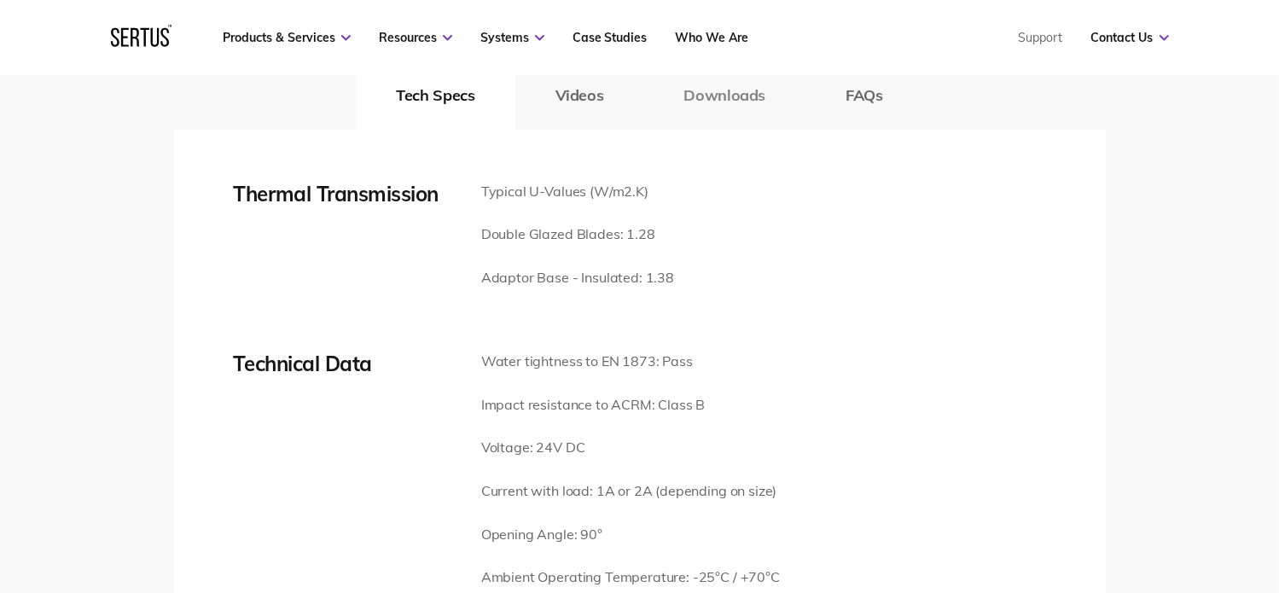
click at [700, 102] on button "Downloads" at bounding box center [724, 95] width 162 height 68
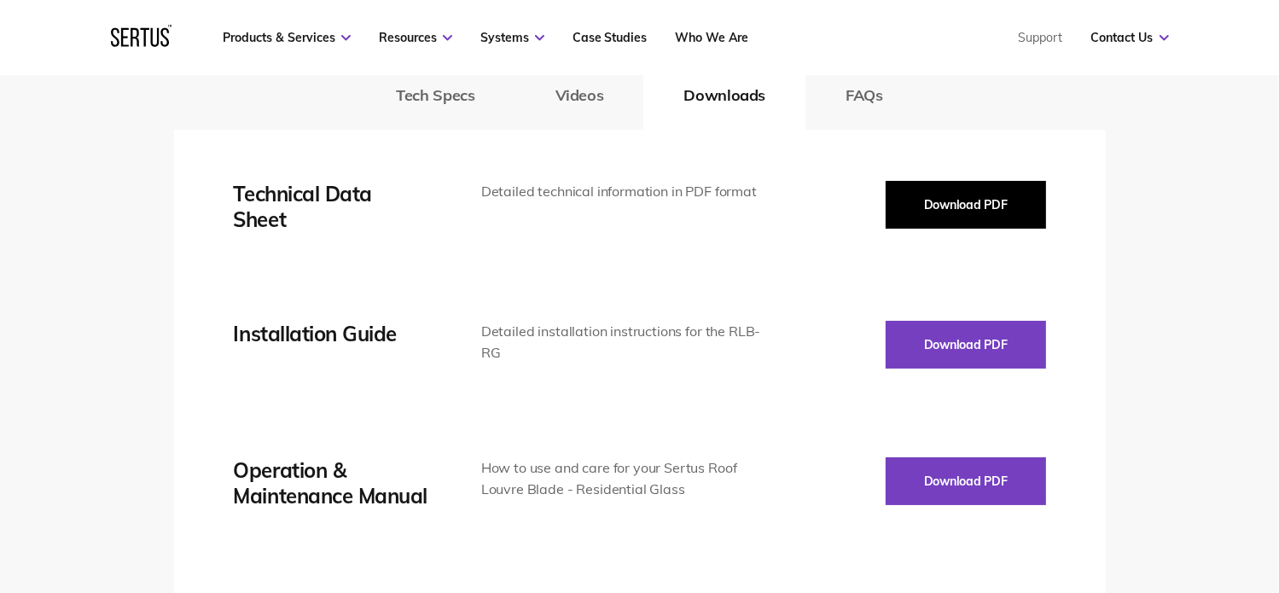
click at [1004, 209] on button "Download PDF" at bounding box center [966, 205] width 160 height 48
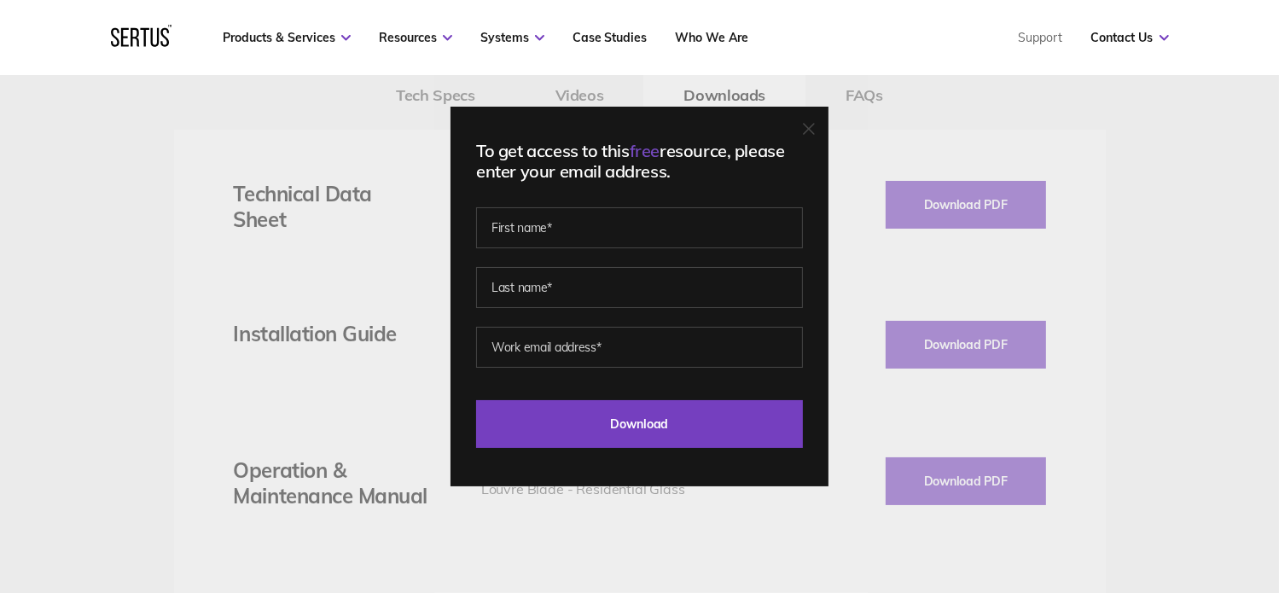
click at [823, 136] on div "To get access to this free resource, please enter your email address. Last Down…" at bounding box center [640, 297] width 378 height 380
click at [815, 135] on div at bounding box center [809, 129] width 12 height 17
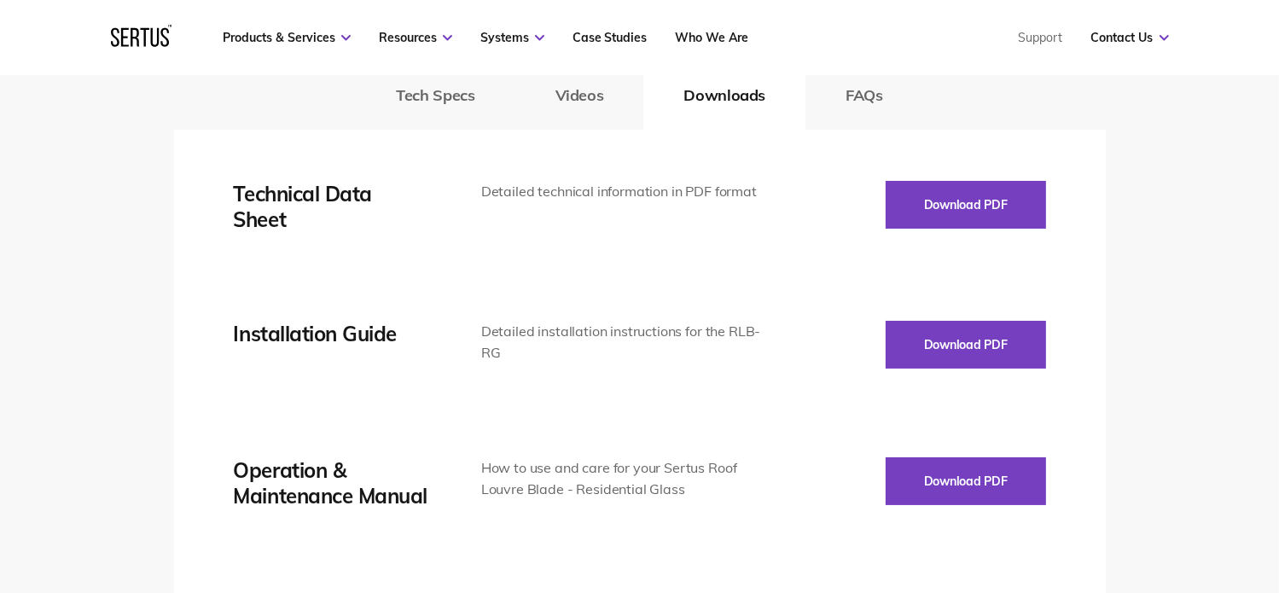
scroll to position [2645, 0]
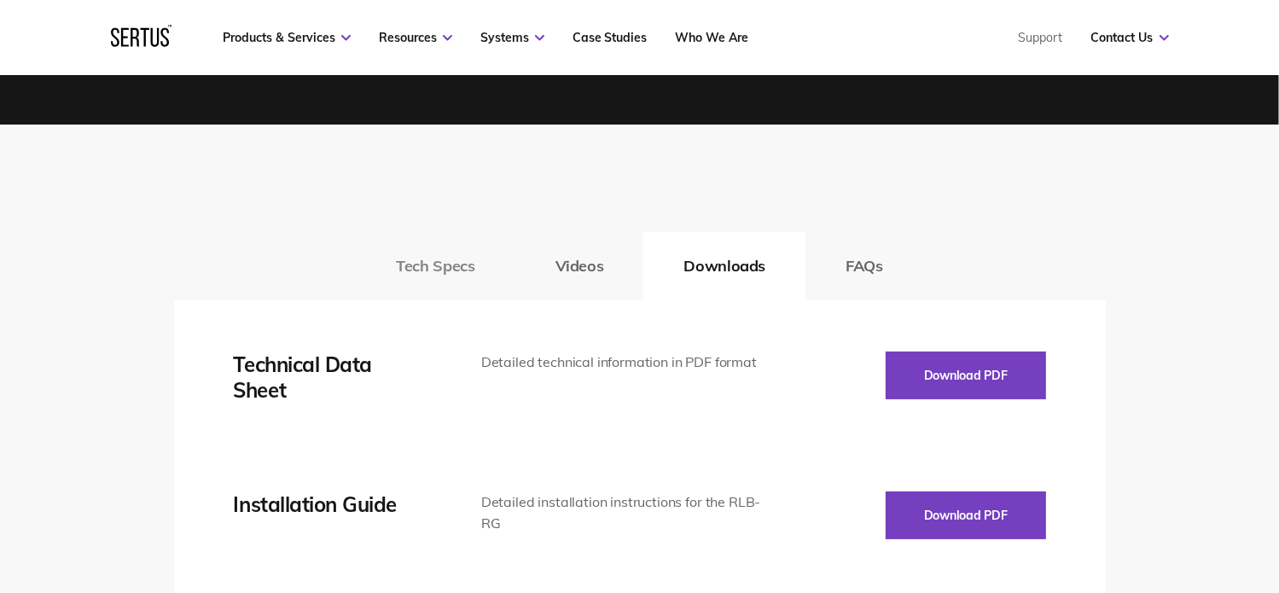
click at [416, 266] on button "Tech Specs" at bounding box center [435, 266] width 159 height 68
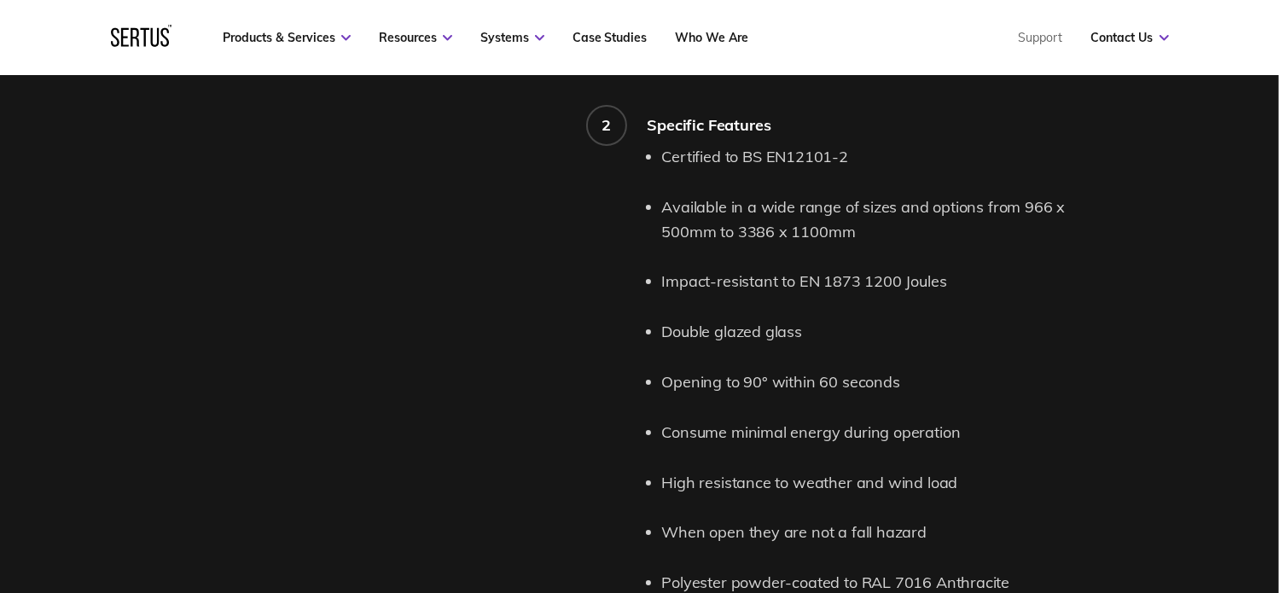
scroll to position [1877, 0]
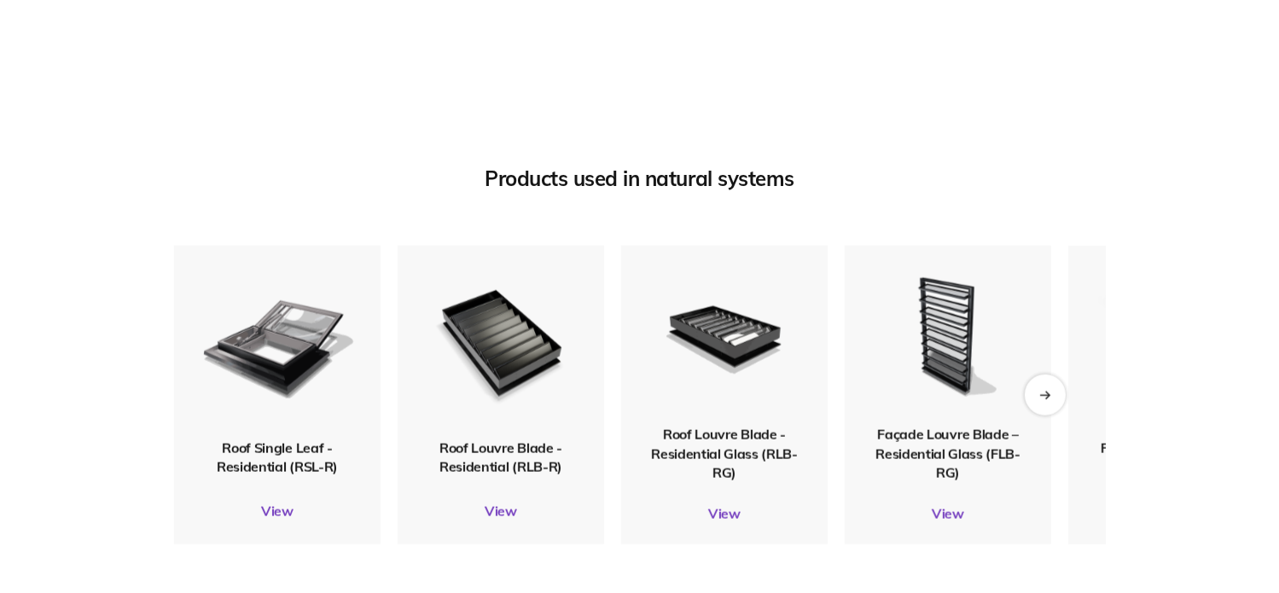
scroll to position [1963, 0]
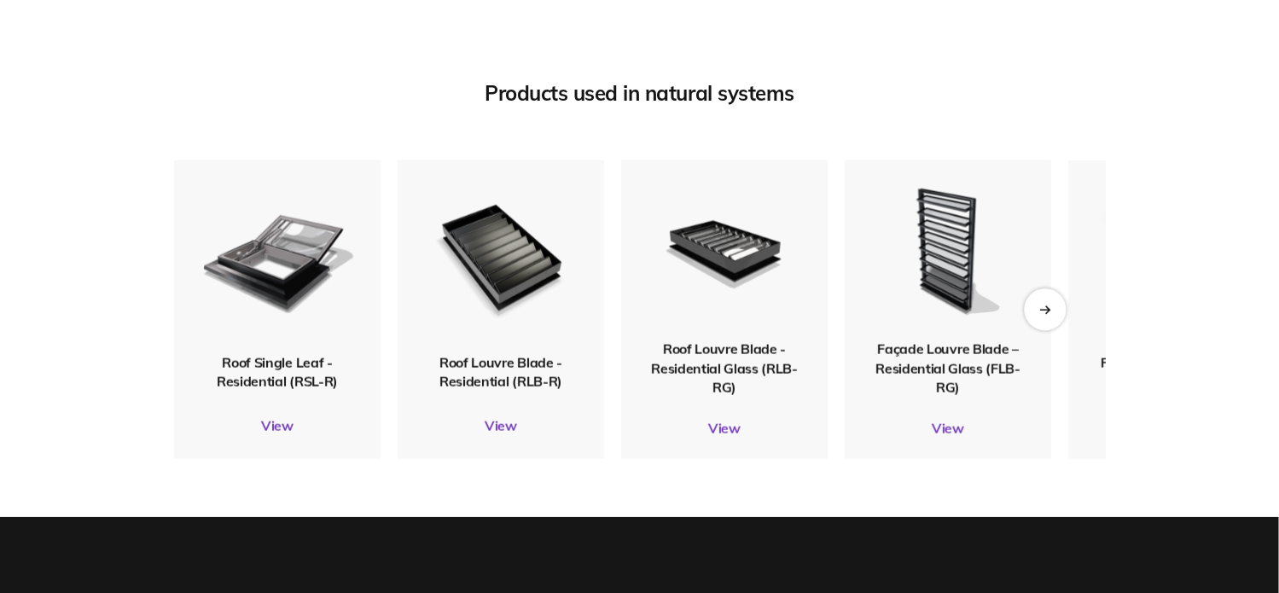
click at [1041, 305] on div "Next slide" at bounding box center [1045, 309] width 42 height 42
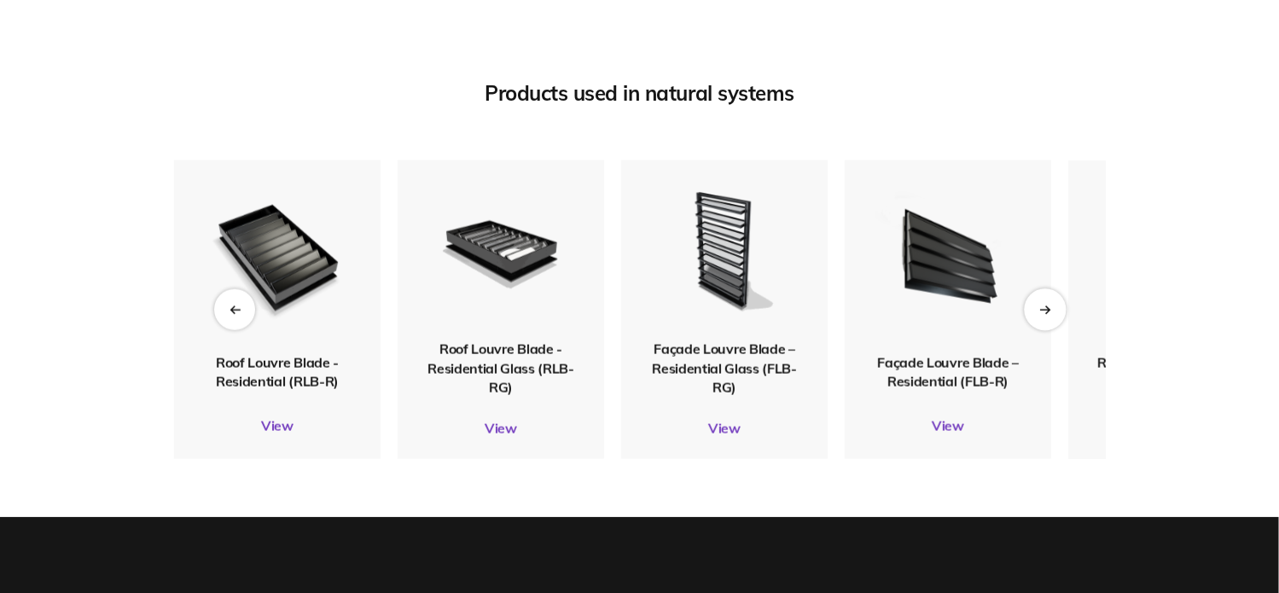
click at [1041, 305] on icon "Next slide" at bounding box center [1044, 309] width 11 height 9
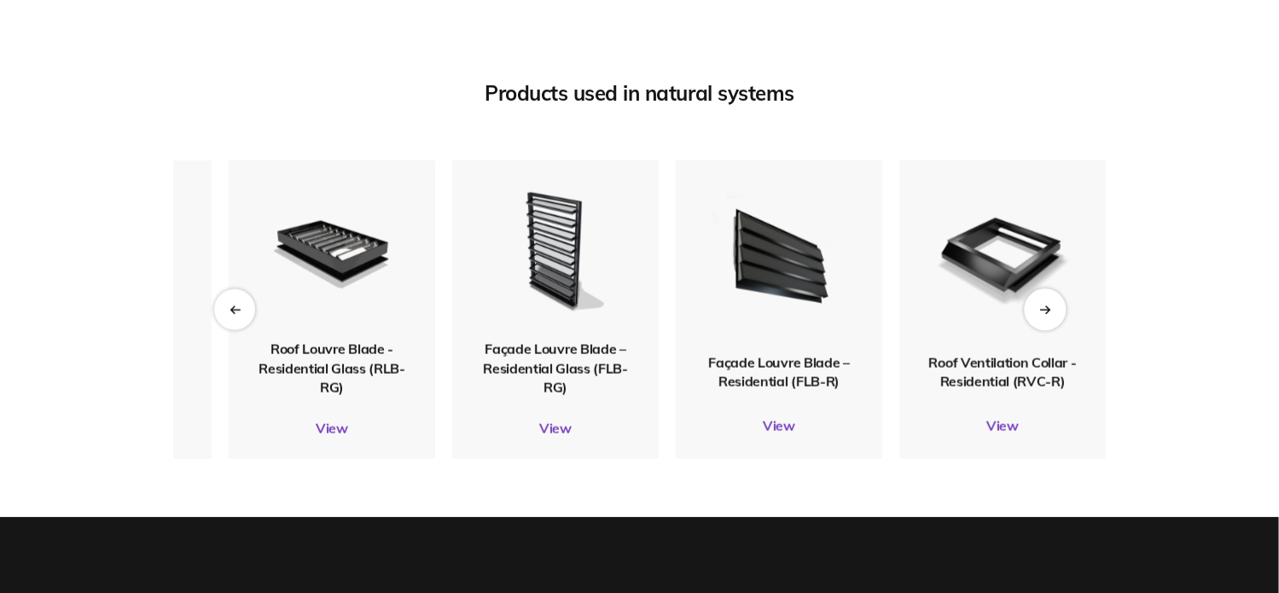
click at [1041, 305] on icon "Next slide" at bounding box center [1044, 309] width 11 height 9
click at [225, 310] on div "Previous slide" at bounding box center [234, 309] width 42 height 42
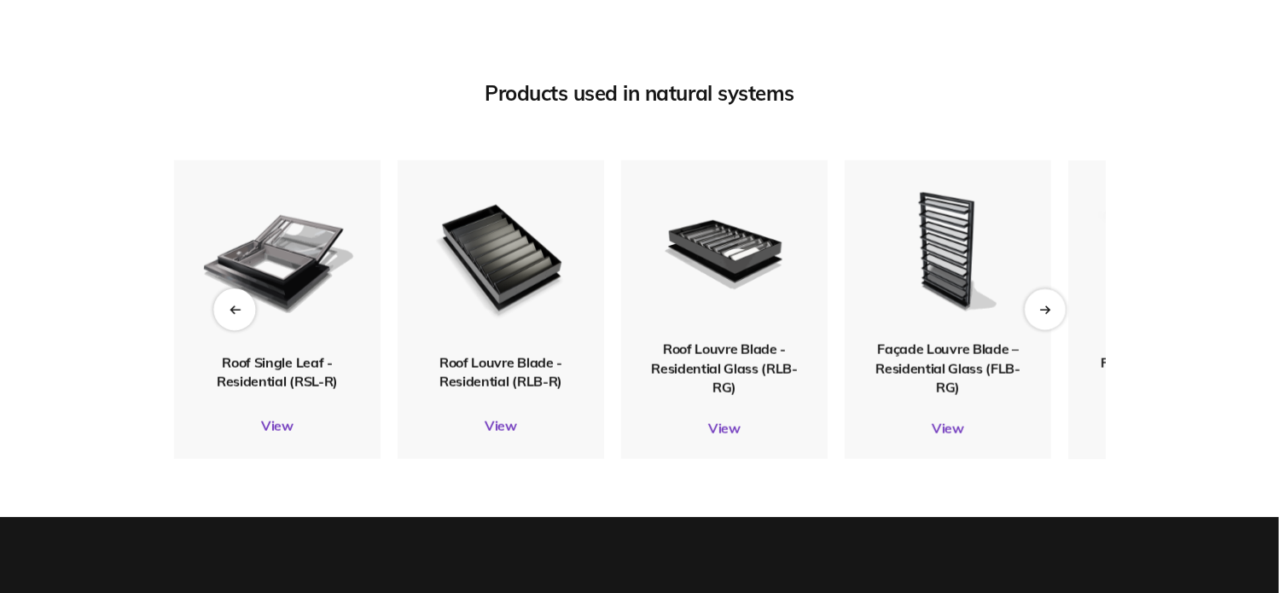
click at [225, 309] on div "Previous slide" at bounding box center [234, 309] width 42 height 42
click at [225, 309] on div "Previous slide" at bounding box center [234, 309] width 41 height 41
click at [226, 307] on img at bounding box center [277, 256] width 155 height 183
click at [226, 307] on img at bounding box center [277, 257] width 158 height 186
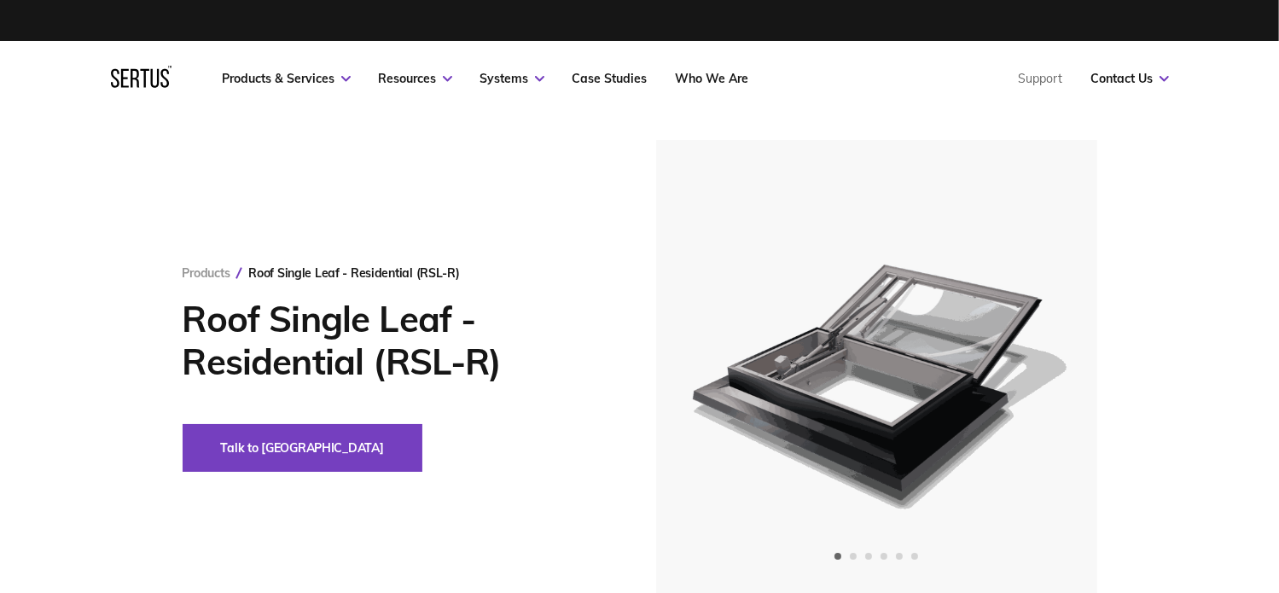
click at [182, 296] on div "Products Roof Single Leaf - Residential (RSL-R) Roof Single Leaf - Residential …" at bounding box center [640, 368] width 1000 height 457
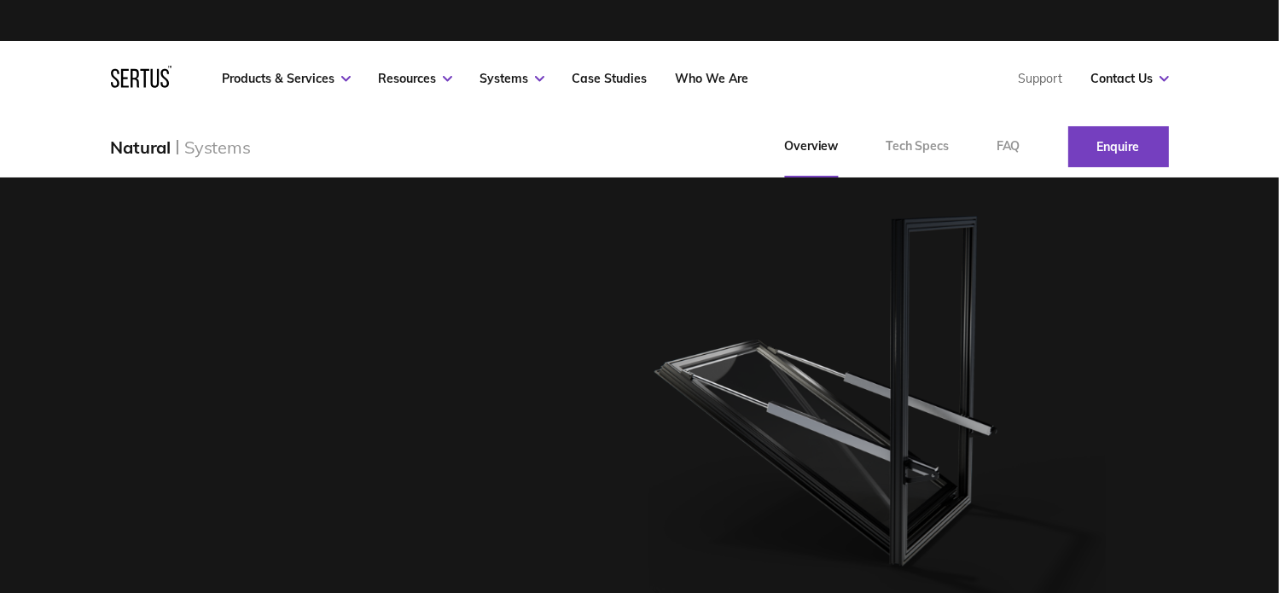
scroll to position [1963, 0]
